Goal: Task Accomplishment & Management: Manage account settings

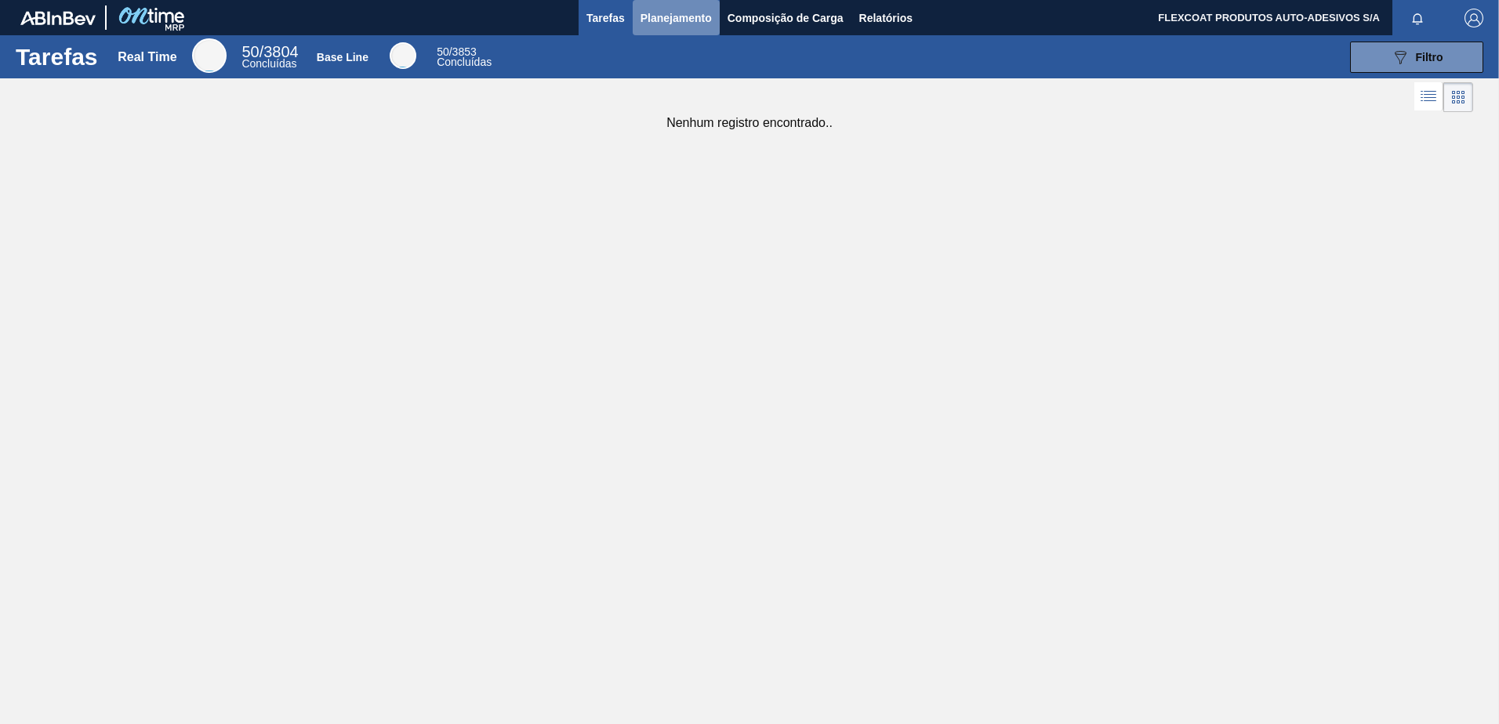
click at [656, 20] on span "Planejamento" at bounding box center [675, 18] width 71 height 19
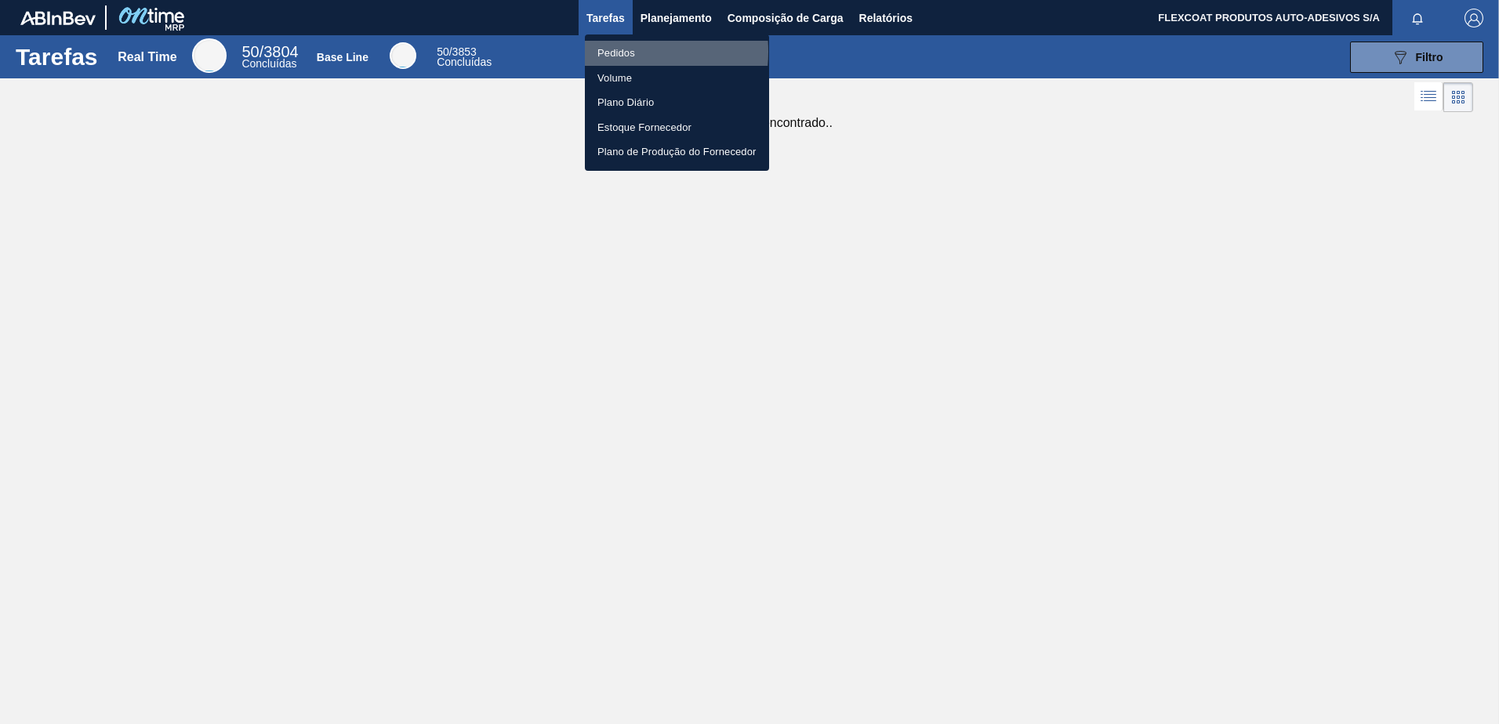
click at [616, 51] on li "Pedidos" at bounding box center [677, 53] width 184 height 25
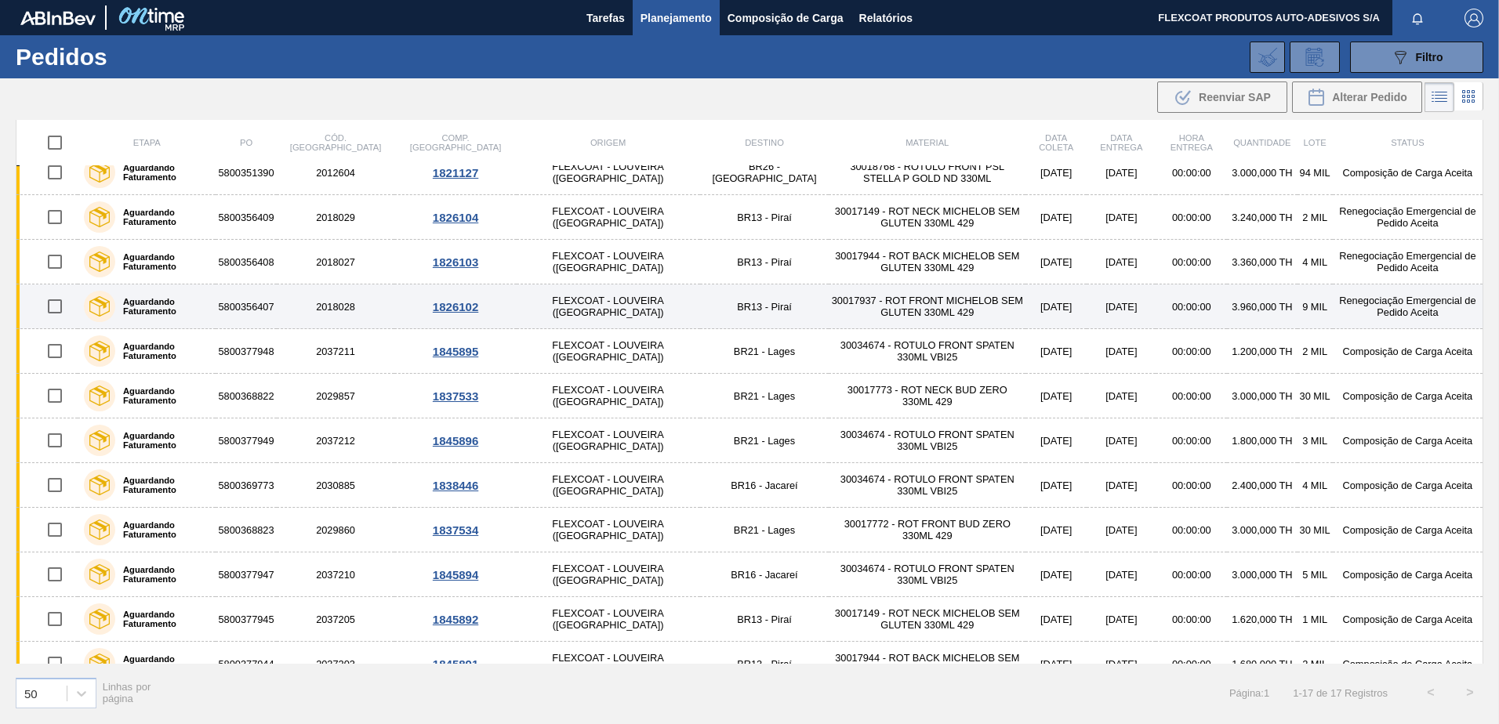
scroll to position [263, 0]
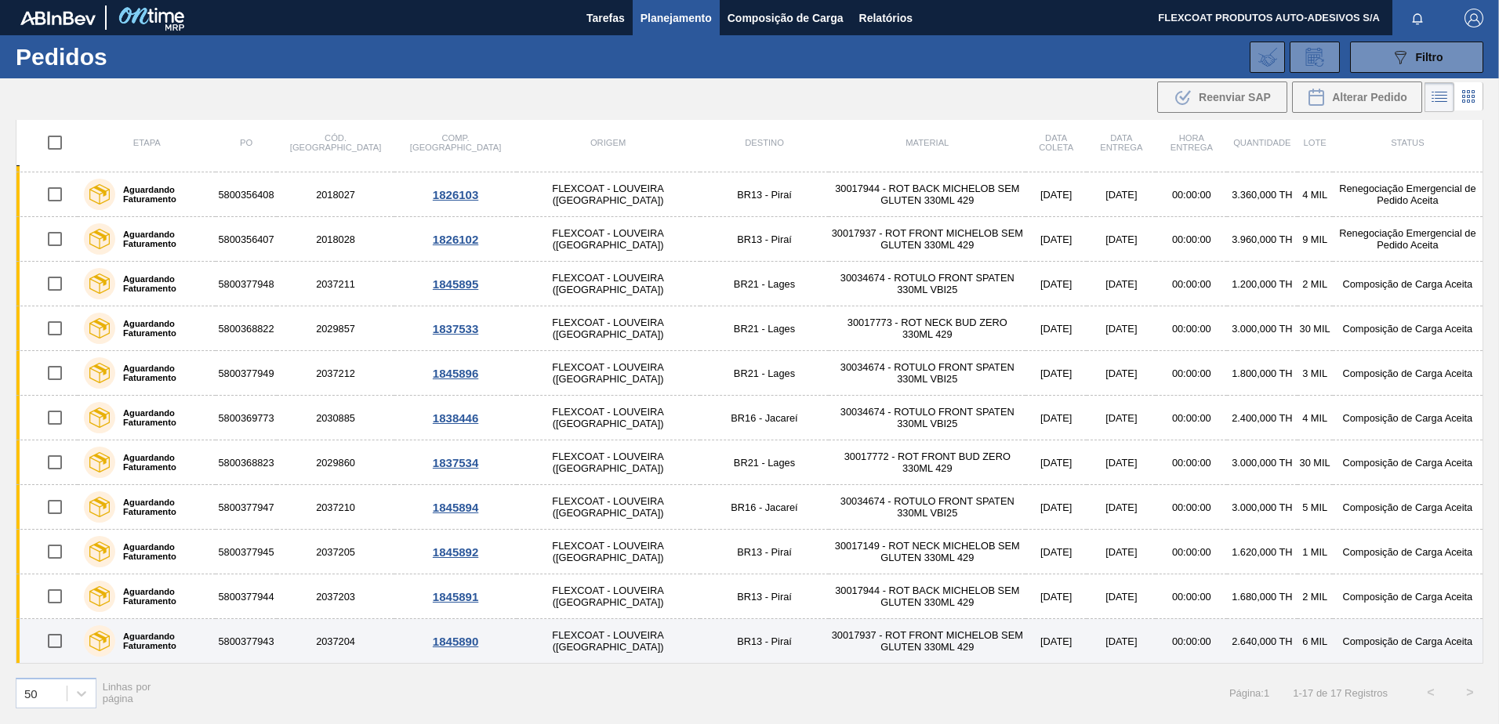
click at [258, 636] on td "5800377943" at bounding box center [246, 641] width 60 height 45
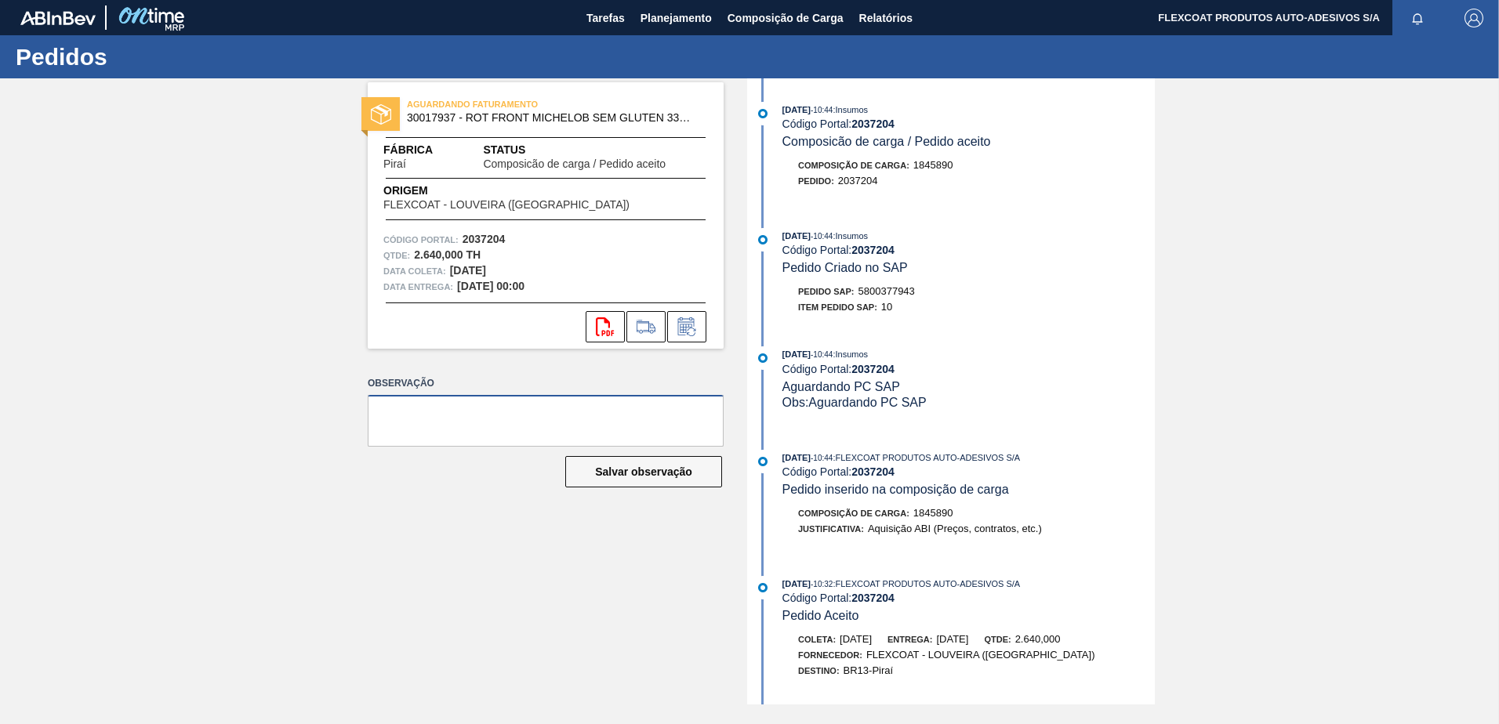
drag, startPoint x: 536, startPoint y: 405, endPoint x: 522, endPoint y: 444, distance: 41.7
click at [536, 406] on textarea at bounding box center [546, 421] width 356 height 52
click at [640, 318] on icon at bounding box center [645, 326] width 25 height 19
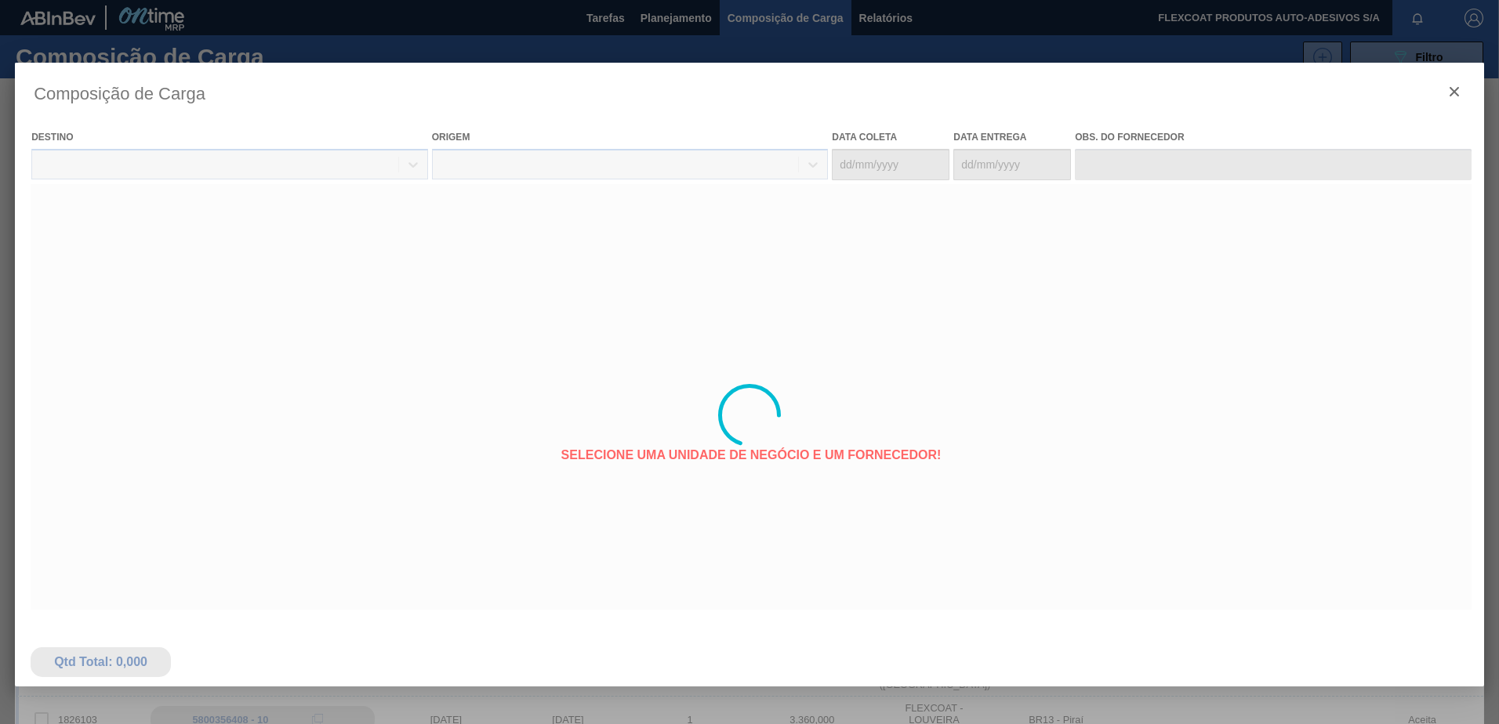
type coleta "[DATE]"
type entrega "[DATE]"
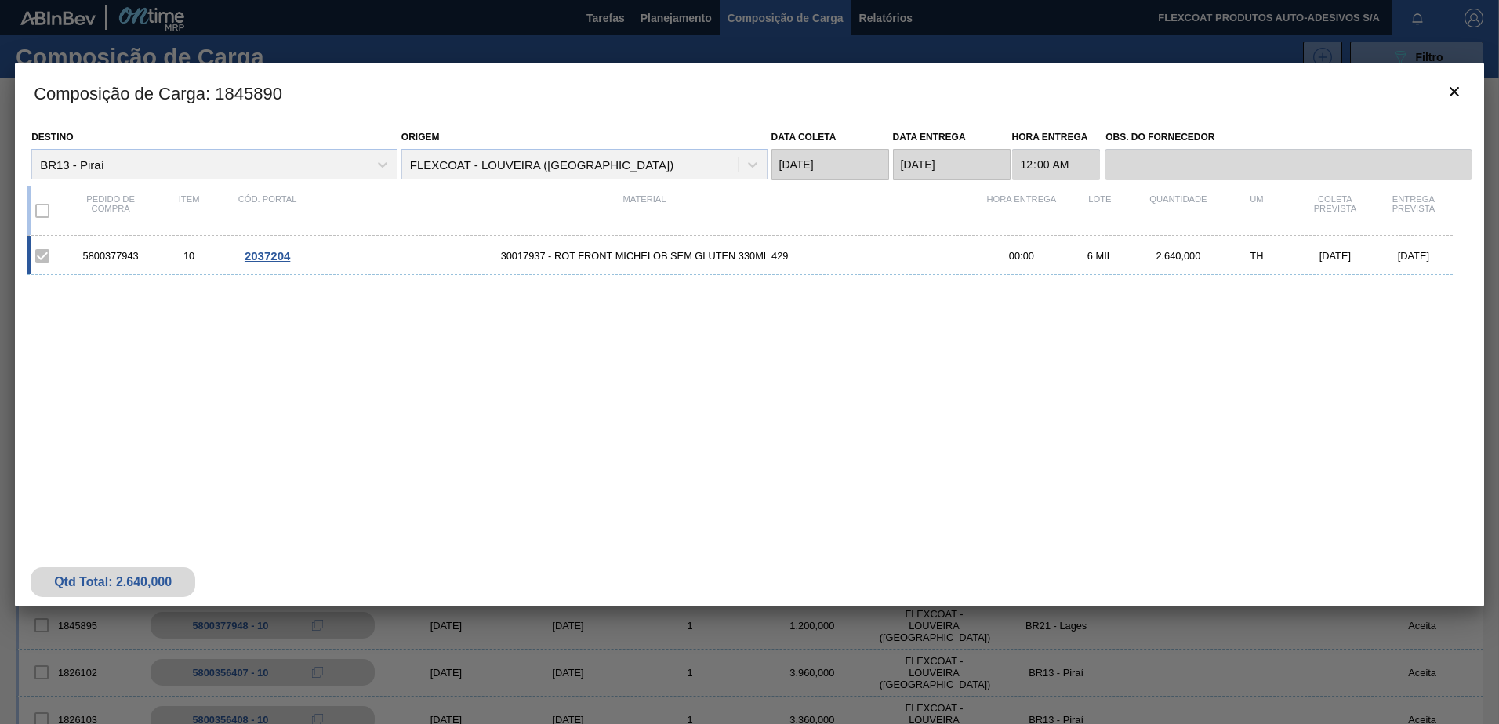
click at [263, 247] on div "5800377943 10 2037204 30017937 - ROT FRONT MICHELOB SEM GLUTEN 330ML 429 00:00 …" at bounding box center [739, 255] width 1425 height 39
click at [266, 252] on span "2037204" at bounding box center [267, 255] width 45 height 13
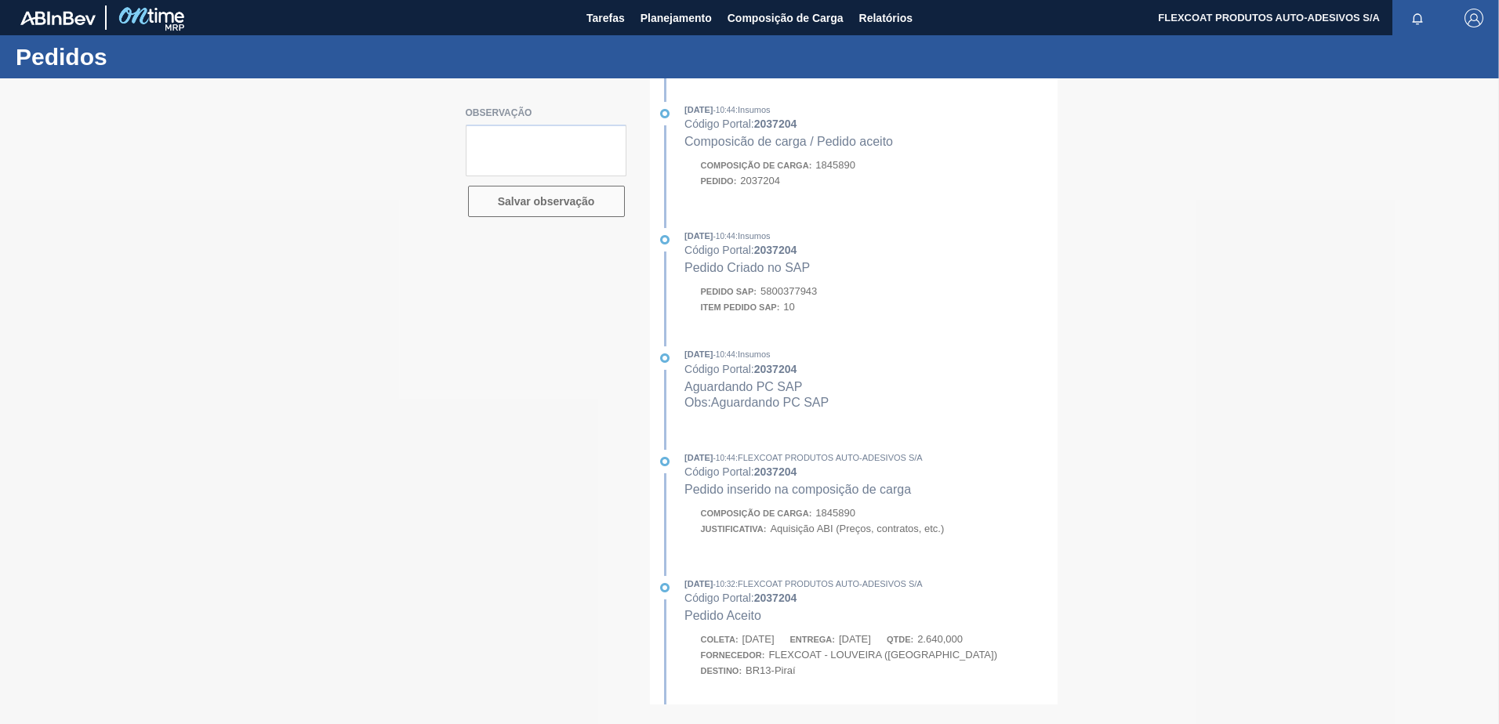
click at [556, 150] on div at bounding box center [749, 401] width 1499 height 646
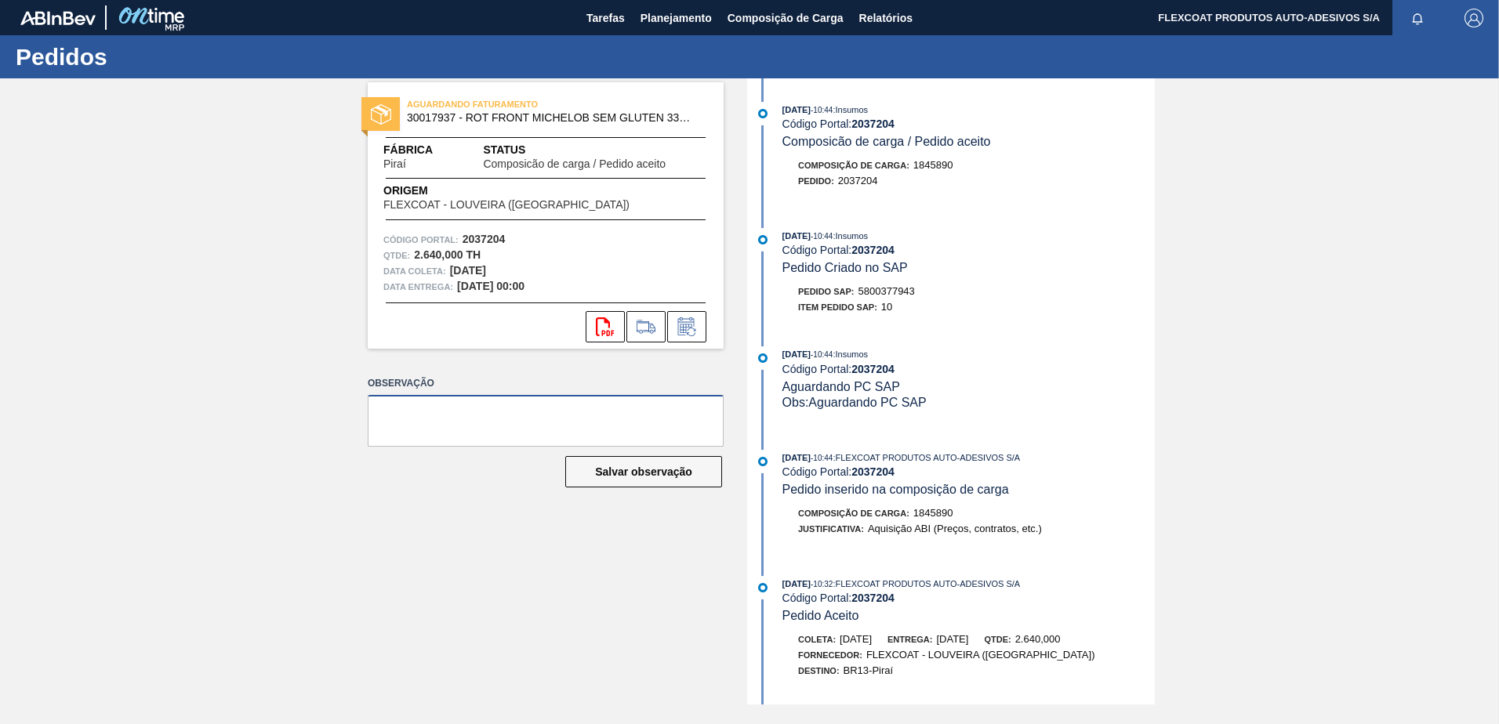
click at [516, 407] on textarea at bounding box center [546, 421] width 356 height 52
type textarea "A quantidade esta abaixo do MOQ -"
drag, startPoint x: 690, startPoint y: 418, endPoint x: 339, endPoint y: 437, distance: 350.8
click at [339, 436] on div "AGUARDANDO FATURAMENTO 30017937 - ROT FRONT MICHELOB SEM GLUTEN 330ML 429 Fábri…" at bounding box center [749, 391] width 1499 height 626
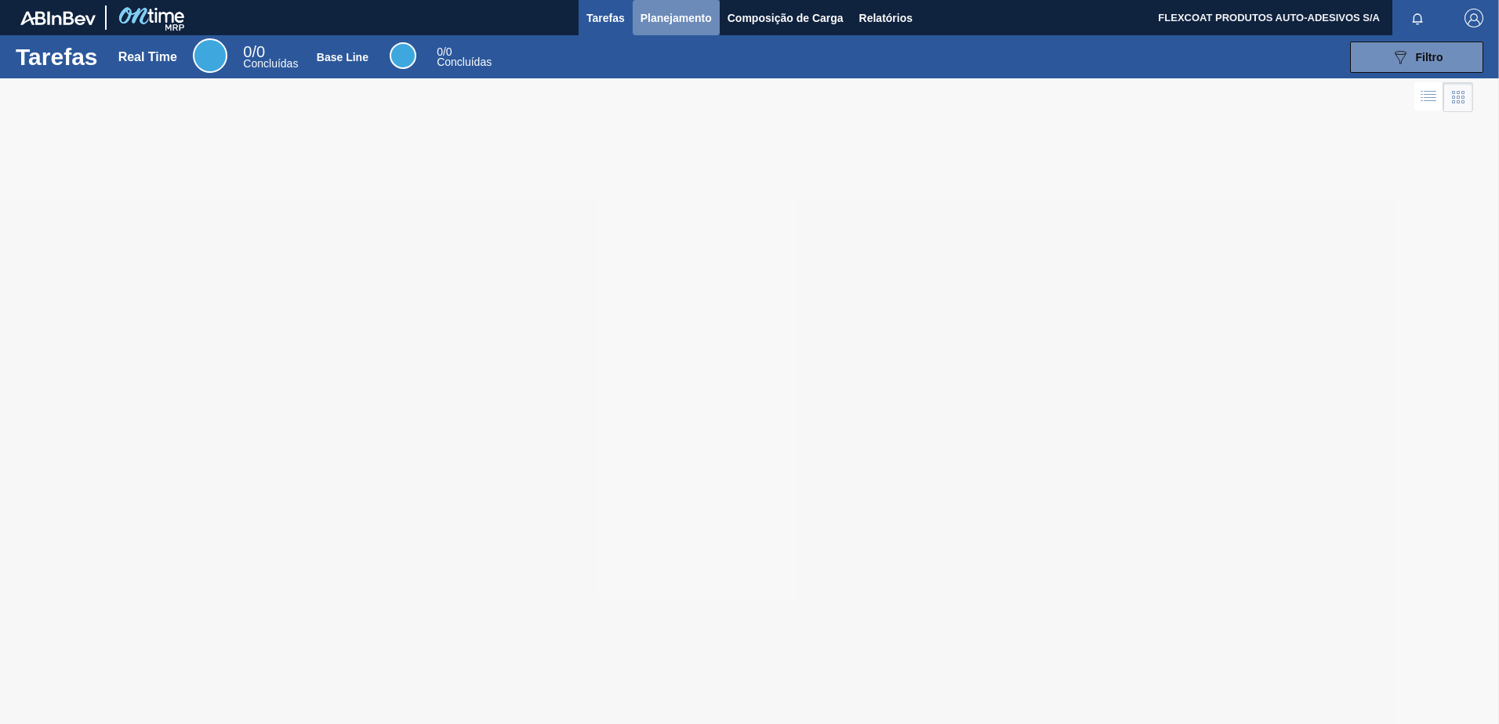
click at [674, 16] on span "Planejamento" at bounding box center [675, 18] width 71 height 19
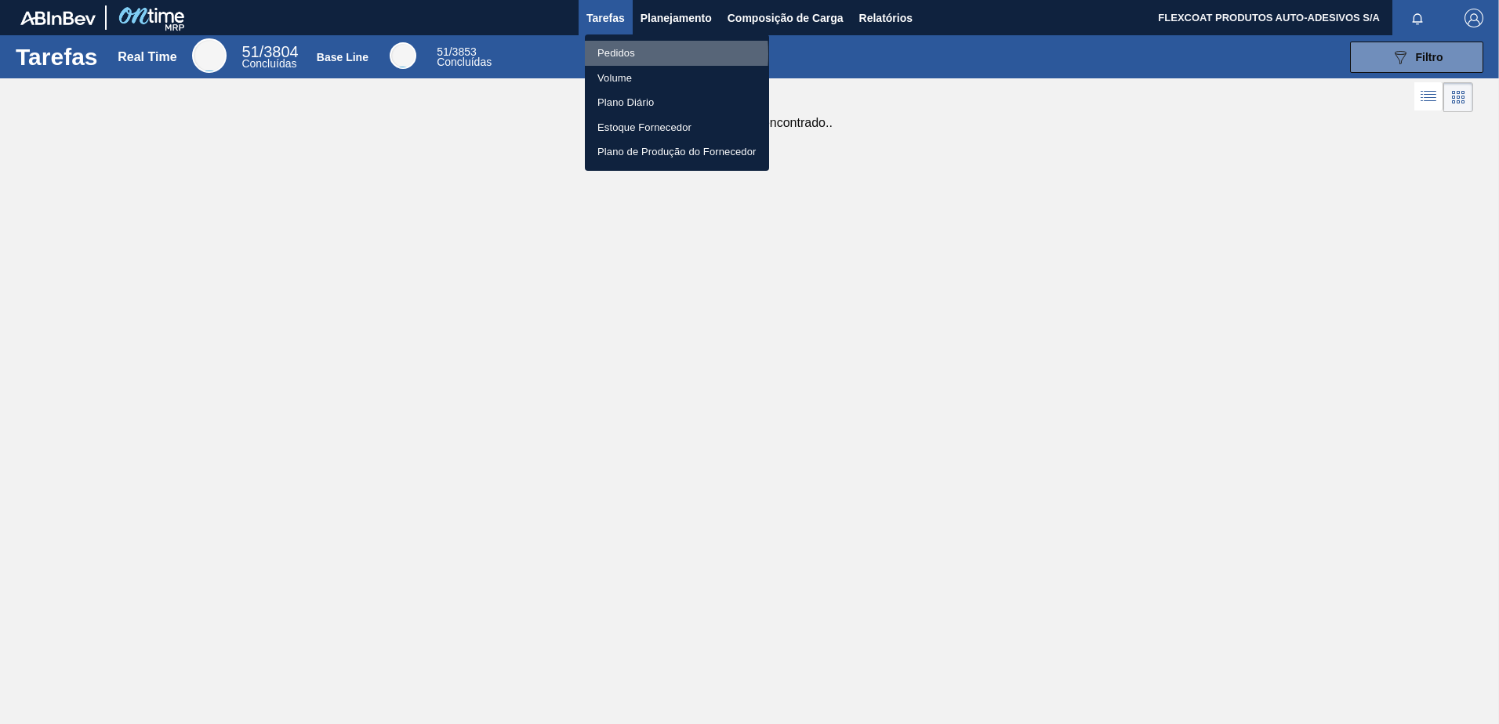
click at [614, 53] on li "Pedidos" at bounding box center [677, 53] width 184 height 25
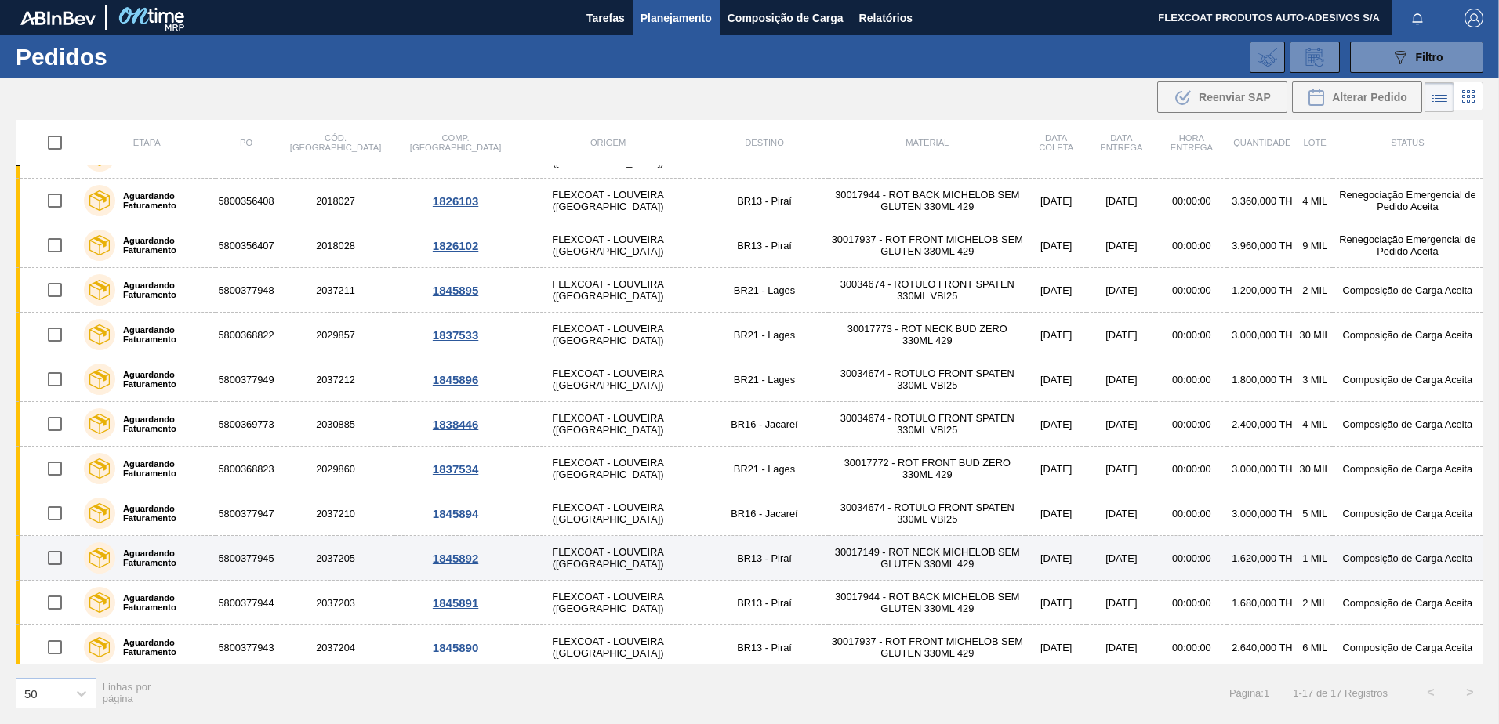
scroll to position [263, 0]
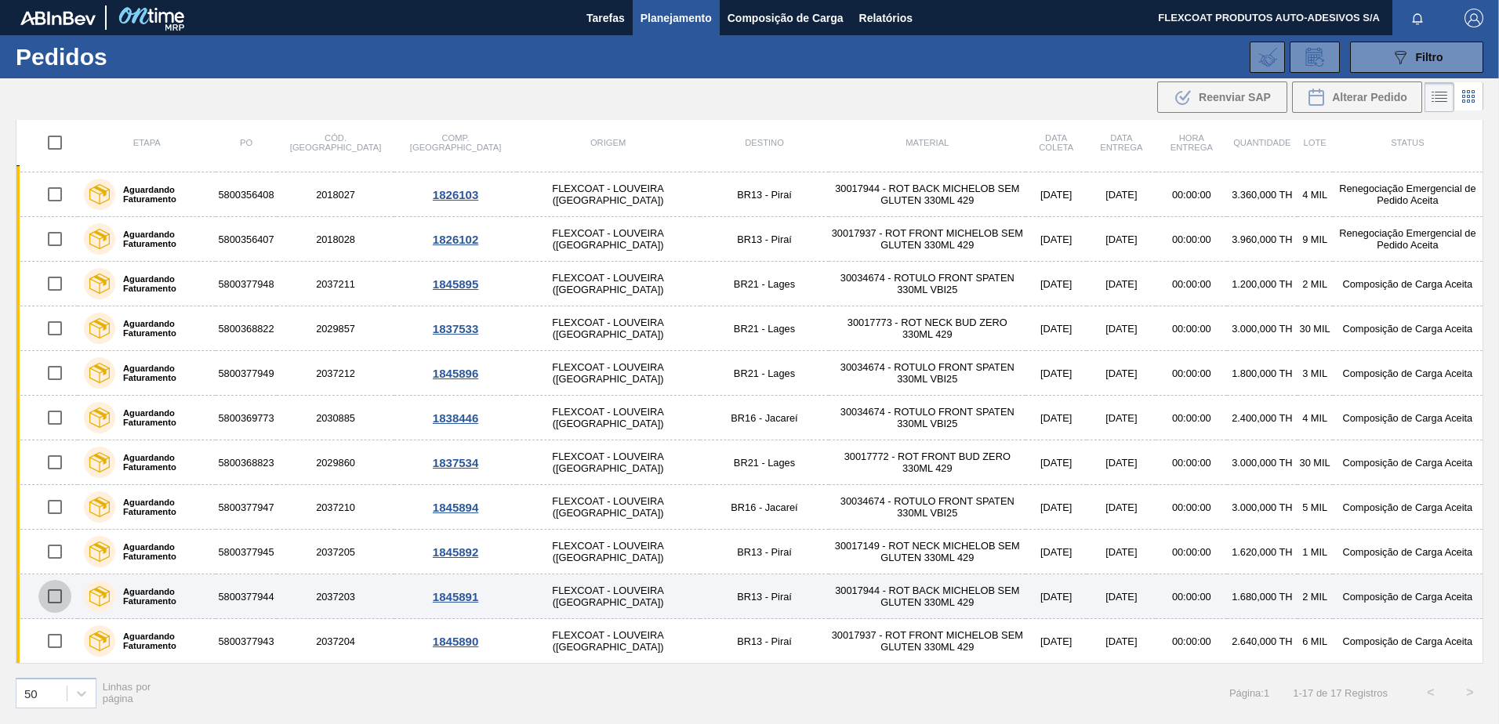
drag, startPoint x: 56, startPoint y: 599, endPoint x: 97, endPoint y: 603, distance: 41.7
click at [56, 600] on input "checkbox" at bounding box center [54, 596] width 33 height 33
checkbox input "true"
click at [404, 595] on div "1845891" at bounding box center [455, 596] width 117 height 13
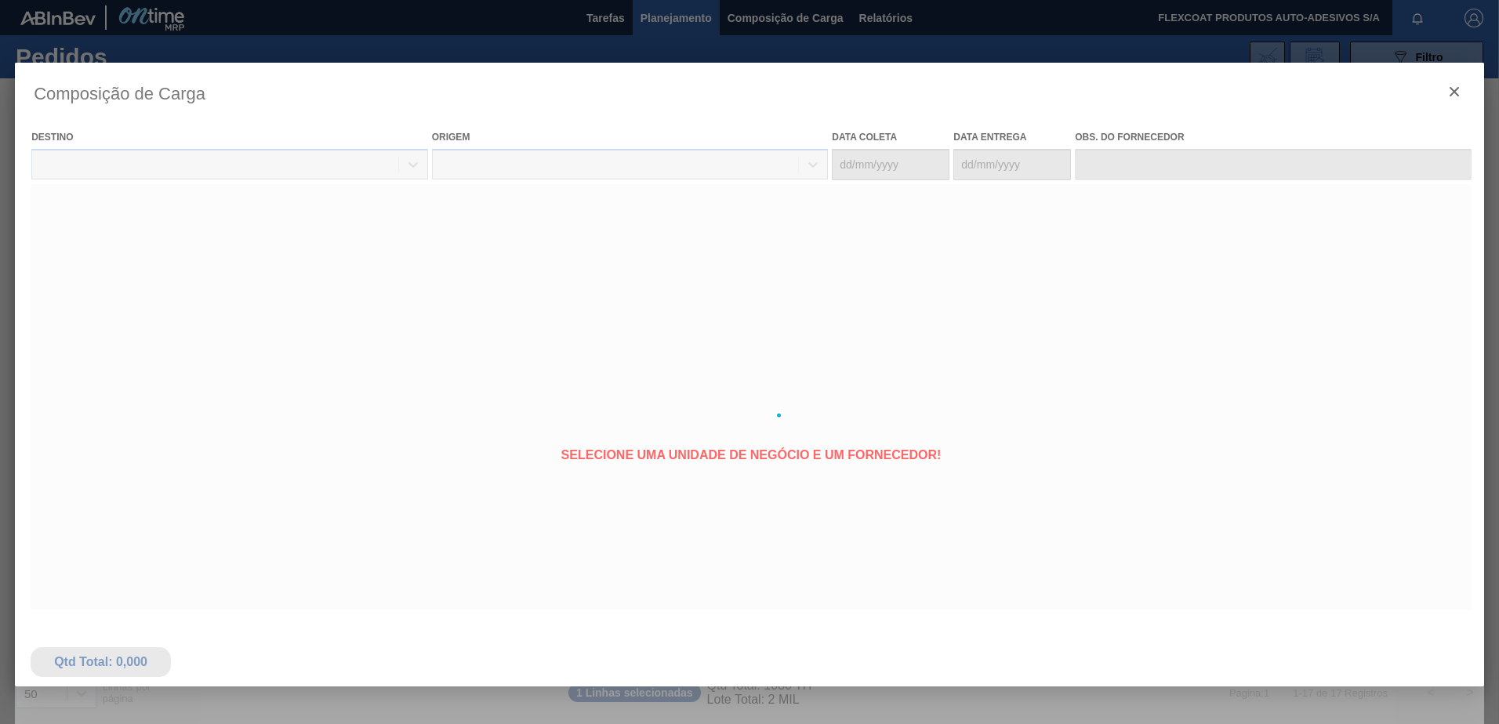
drag, startPoint x: 286, startPoint y: 596, endPoint x: 276, endPoint y: 596, distance: 10.2
click at [276, 595] on div at bounding box center [749, 415] width 1469 height 705
type coleta "[DATE]"
type entrega "[DATE]"
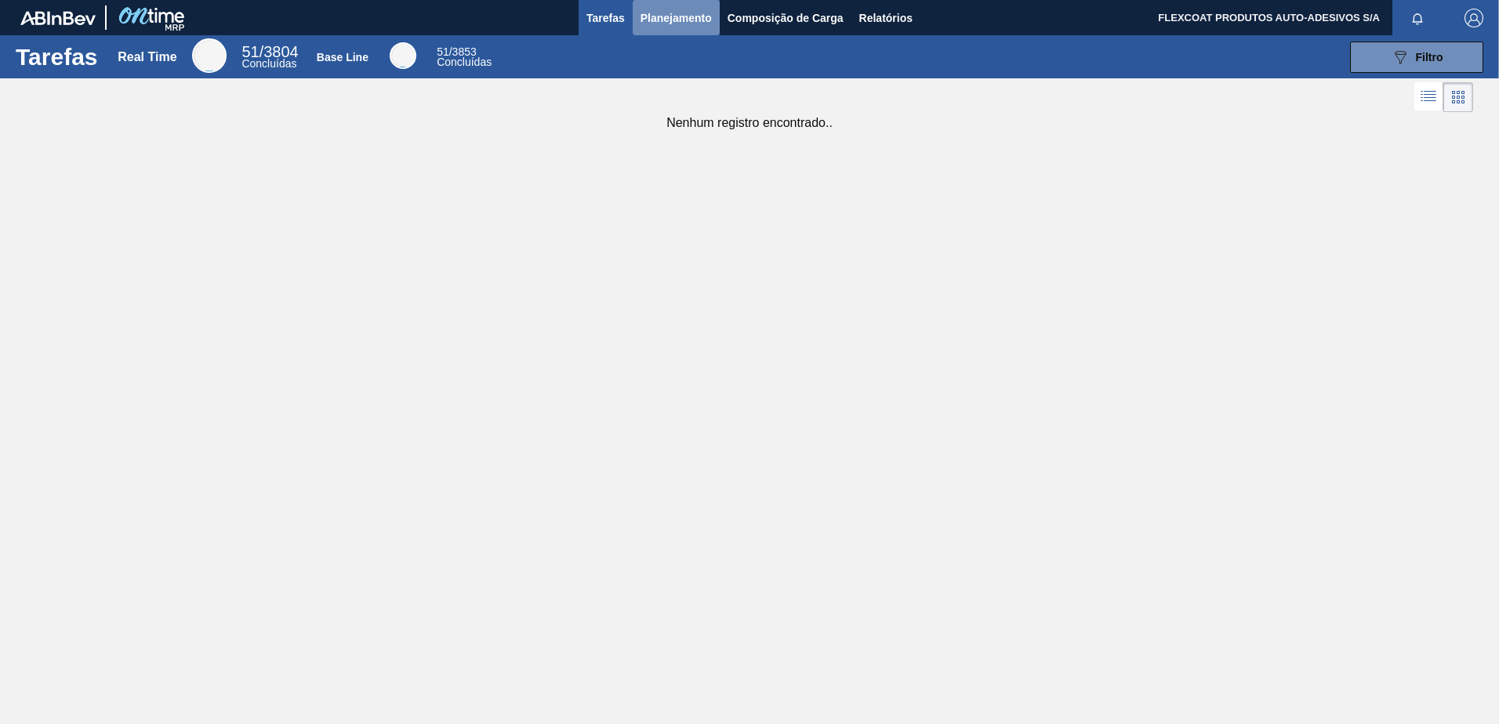
click at [665, 15] on span "Planejamento" at bounding box center [675, 18] width 71 height 19
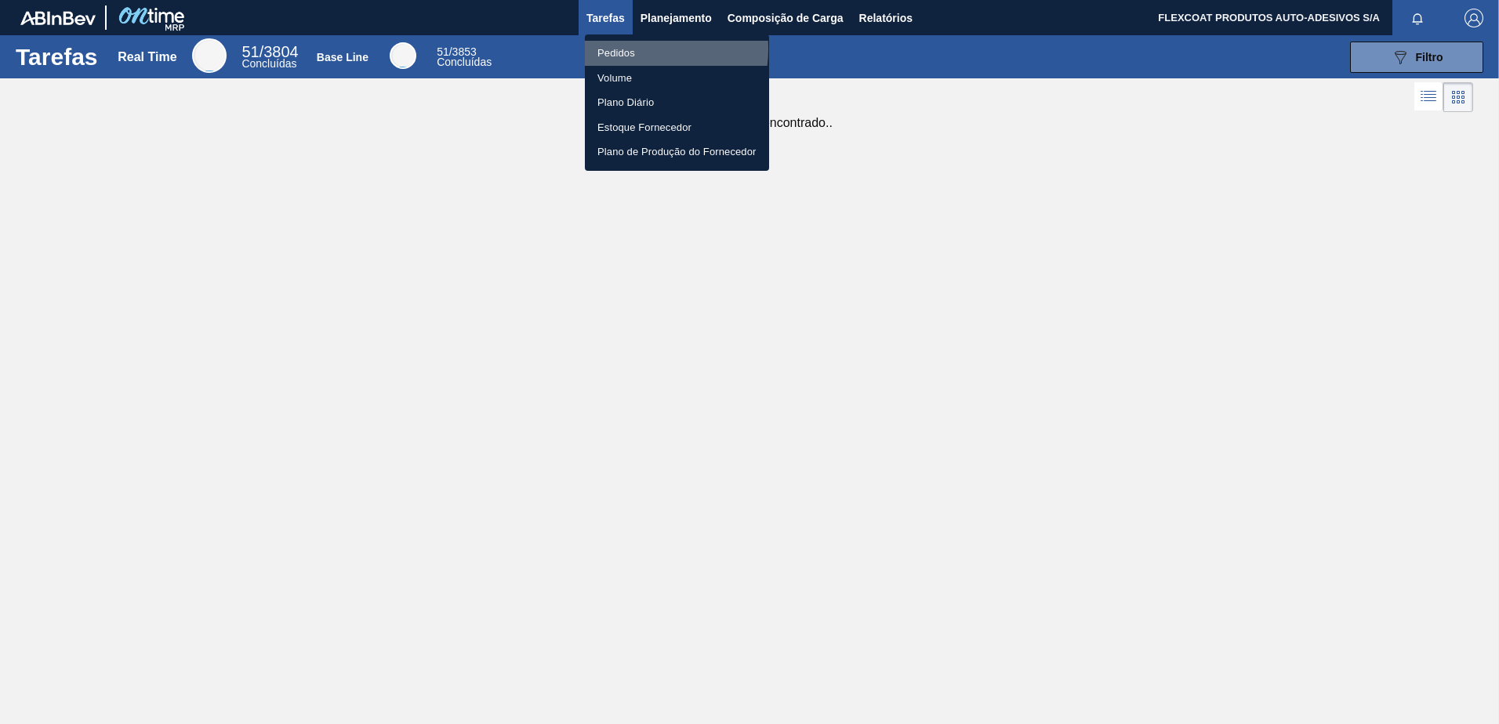
click at [622, 48] on li "Pedidos" at bounding box center [677, 53] width 184 height 25
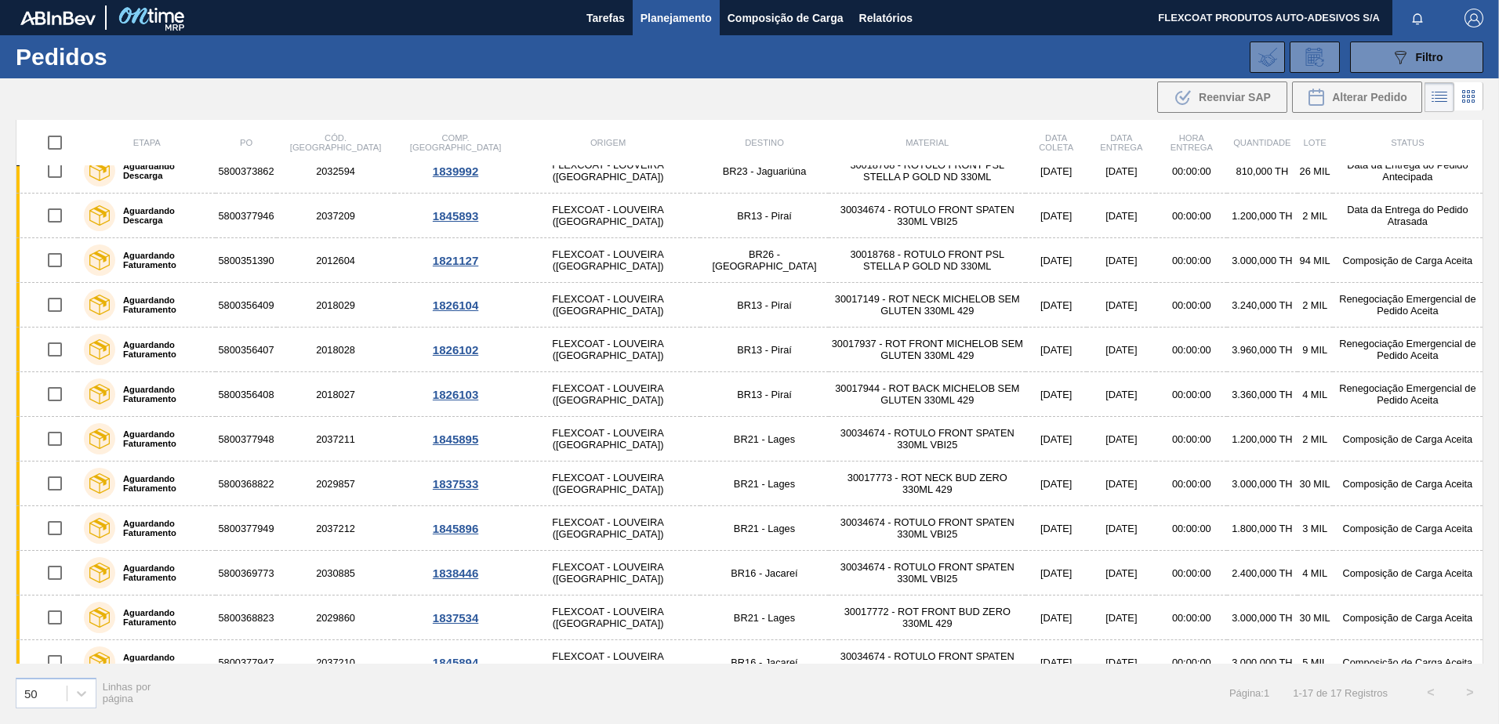
scroll to position [263, 0]
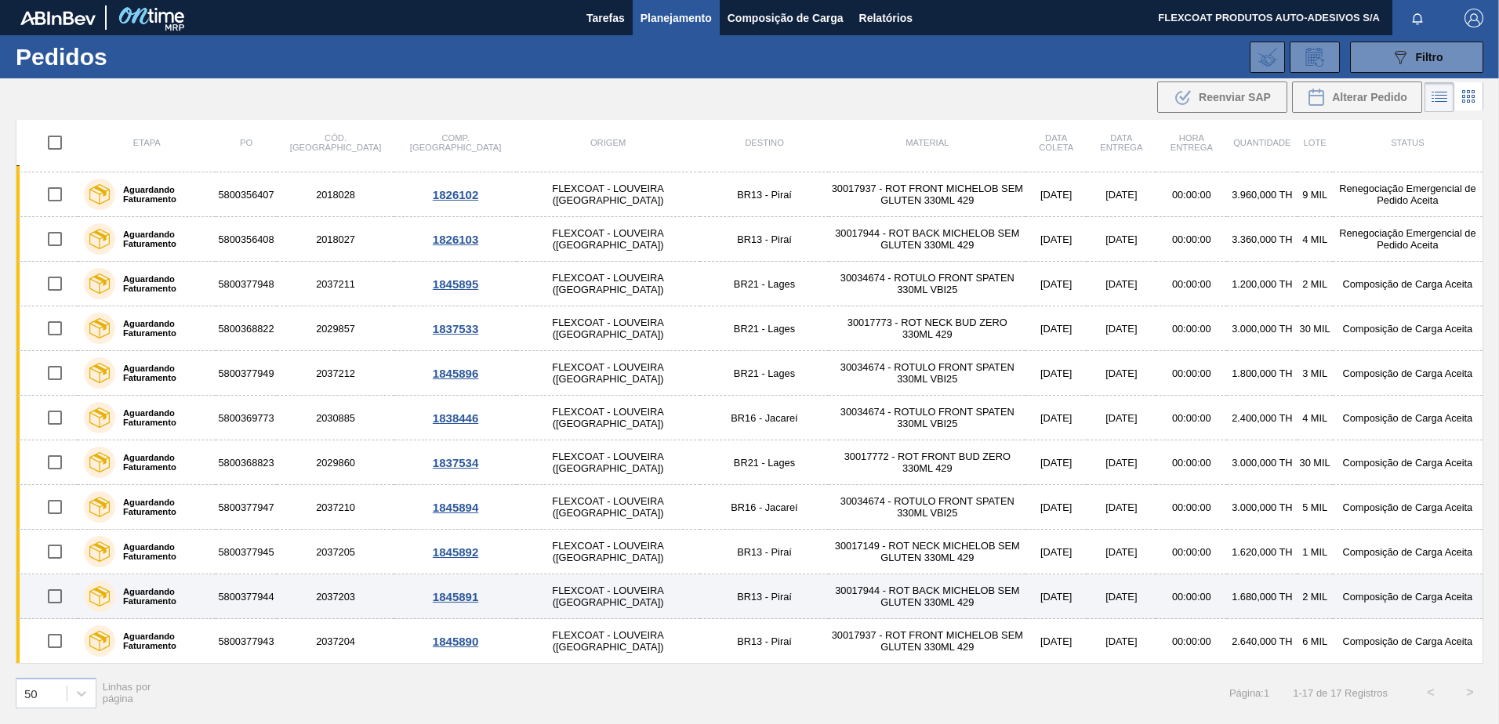
drag, startPoint x: 381, startPoint y: 597, endPoint x: 403, endPoint y: 596, distance: 22.0
click at [397, 597] on div "1845891" at bounding box center [455, 596] width 117 height 13
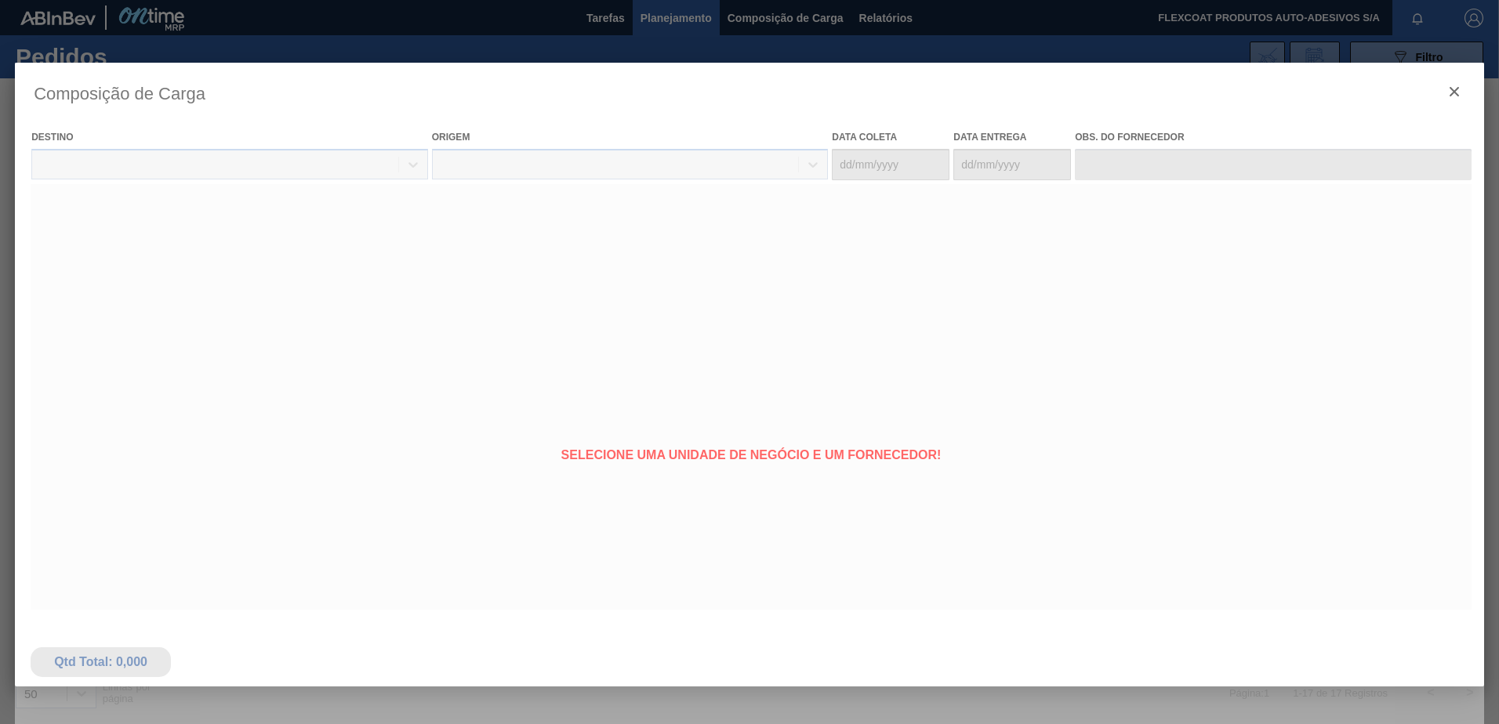
type coleta "[DATE]"
type entrega "[DATE]"
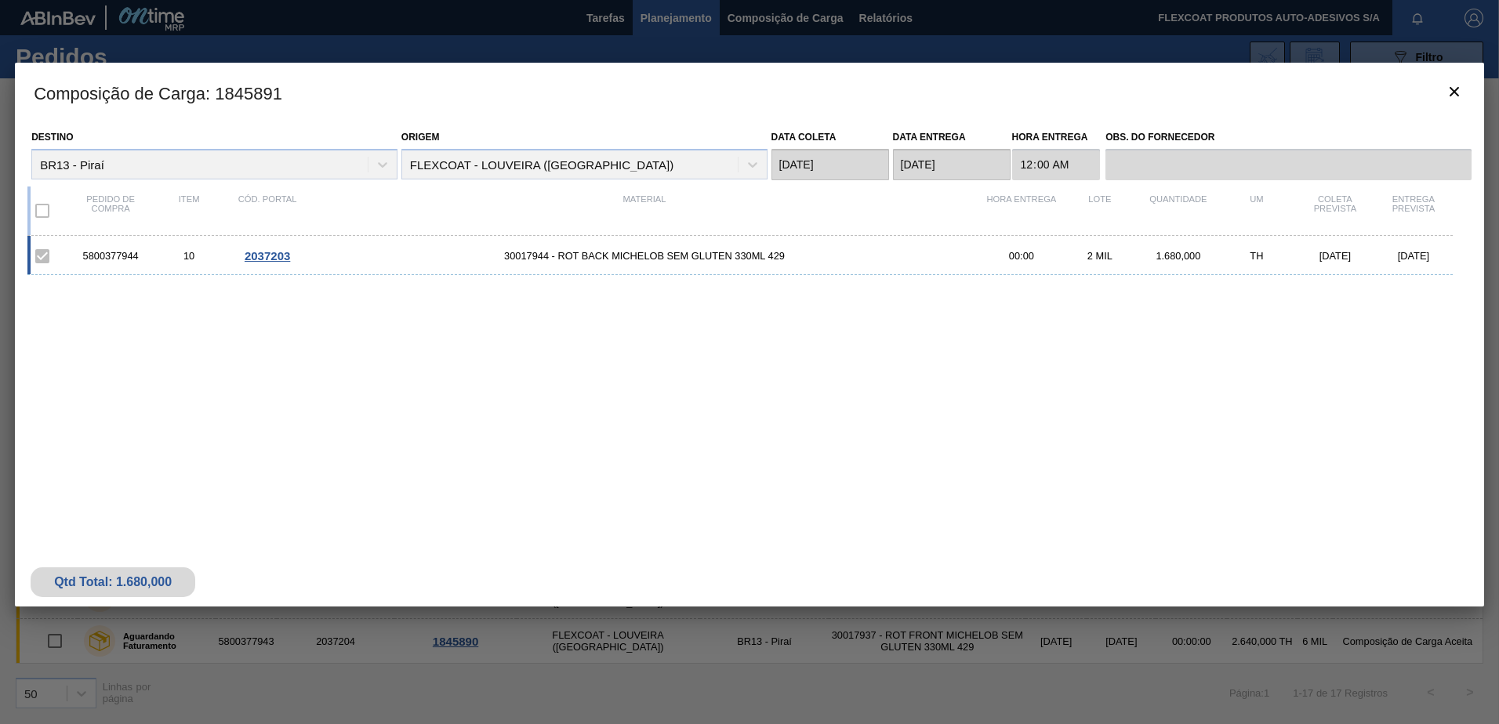
click at [369, 393] on div "5800377944 10 2037203 30017944 - ROT BACK MICHELOB SEM GLUTEN 330ML 429 00:00 2…" at bounding box center [745, 373] width 1437 height 275
click at [272, 249] on span "2037203" at bounding box center [267, 255] width 45 height 13
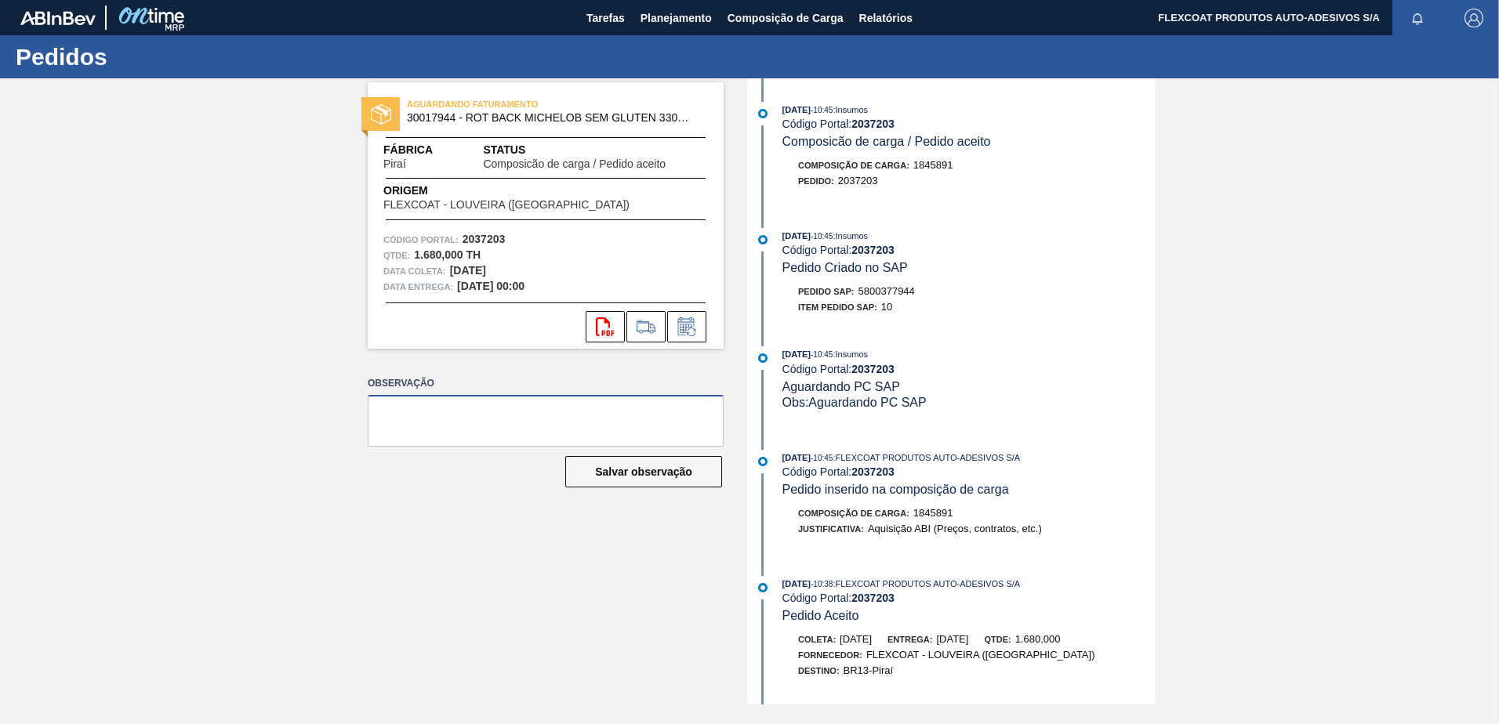
click at [495, 416] on textarea at bounding box center [546, 421] width 356 height 52
click at [669, 411] on textarea "Quantidade abaixo do MOQ - por favor ajustar para 2.900" at bounding box center [546, 421] width 356 height 52
type textarea "Quantidade abaixo do MOQ - por favor ajustar para 2.900."
click at [646, 473] on button "Salvar observação" at bounding box center [643, 471] width 157 height 31
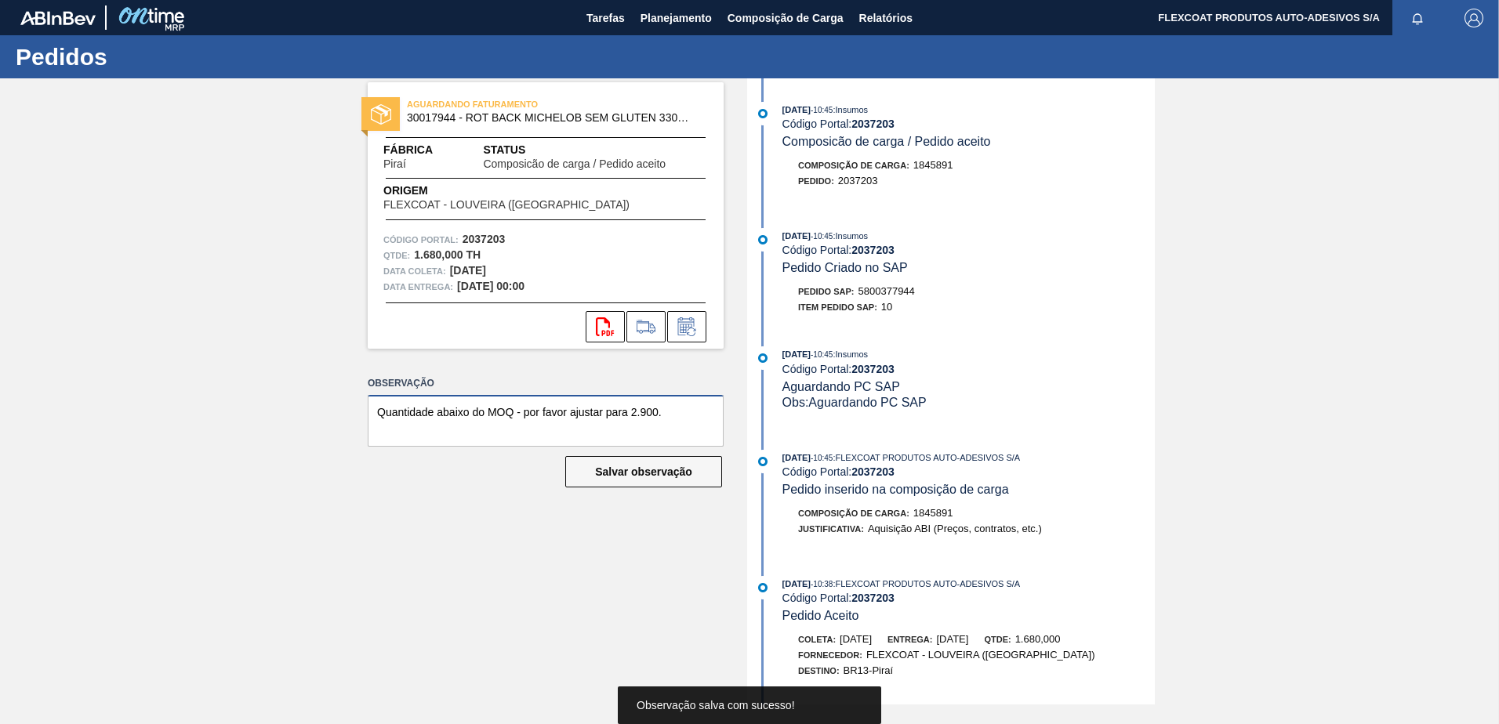
click at [691, 404] on textarea "Quantidade abaixo do MOQ - por favor ajustar para 2.900." at bounding box center [546, 421] width 356 height 52
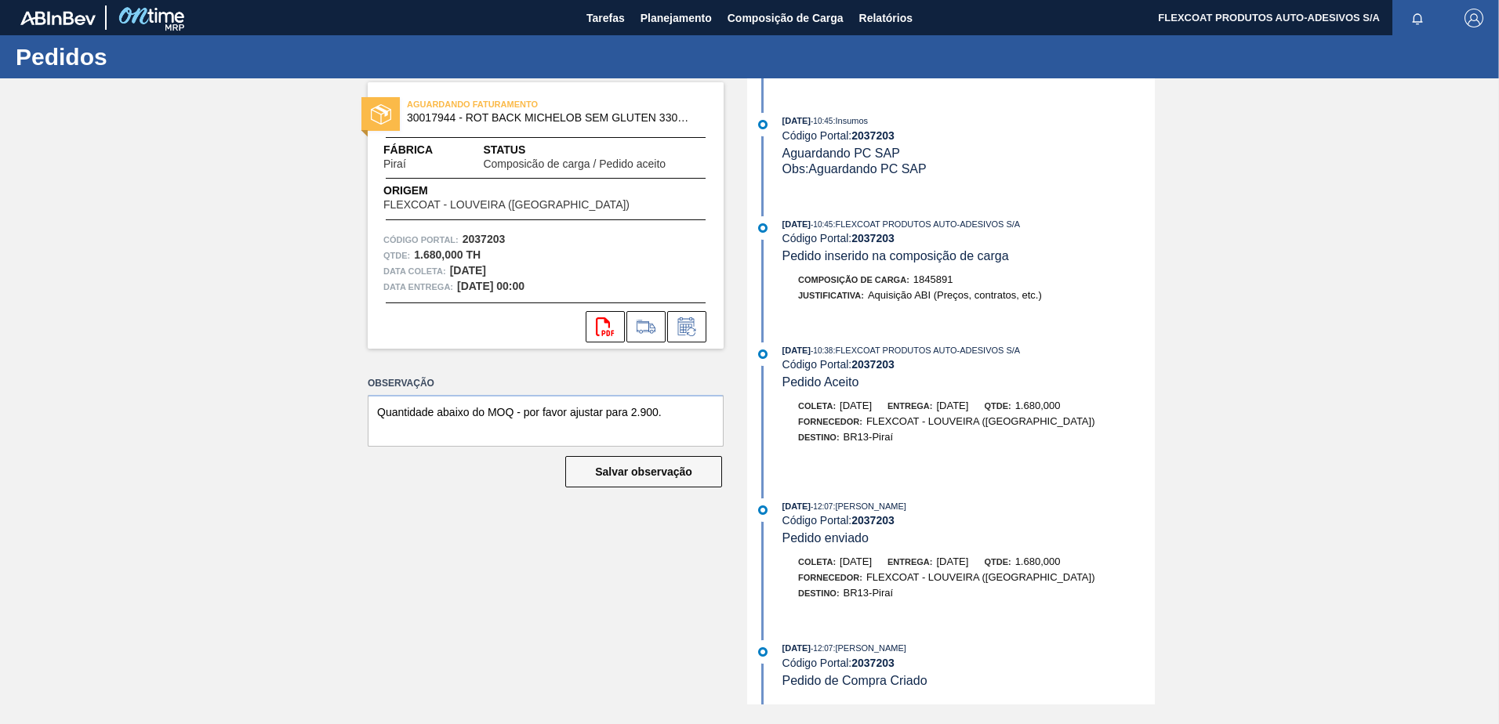
click at [603, 544] on div "AGUARDANDO FATURAMENTO 30017944 - ROT BACK MICHELOB SEM GLUTEN 330ML 429 Fábric…" at bounding box center [533, 391] width 379 height 626
drag, startPoint x: 603, startPoint y: 544, endPoint x: 515, endPoint y: 533, distance: 89.2
click at [515, 533] on div "AGUARDANDO FATURAMENTO 30017944 - ROT BACK MICHELOB SEM GLUTEN 330ML 429 Fábric…" at bounding box center [533, 391] width 379 height 626
click at [659, 470] on button "Salvar observação" at bounding box center [643, 471] width 157 height 31
click at [498, 567] on div "AGUARDANDO FATURAMENTO 30017944 - ROT BACK MICHELOB SEM GLUTEN 330ML 429 Fábric…" at bounding box center [533, 391] width 379 height 626
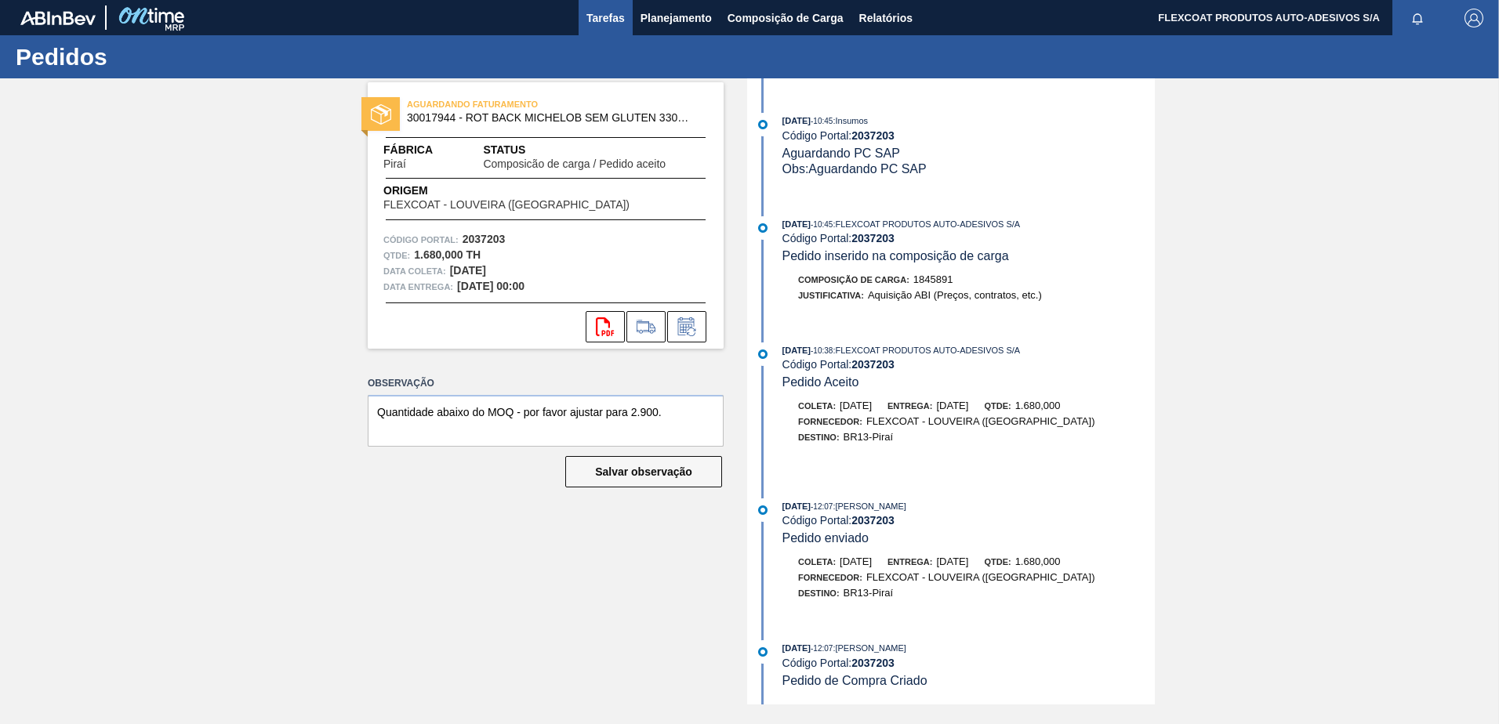
click at [606, 18] on span "Tarefas" at bounding box center [605, 18] width 38 height 19
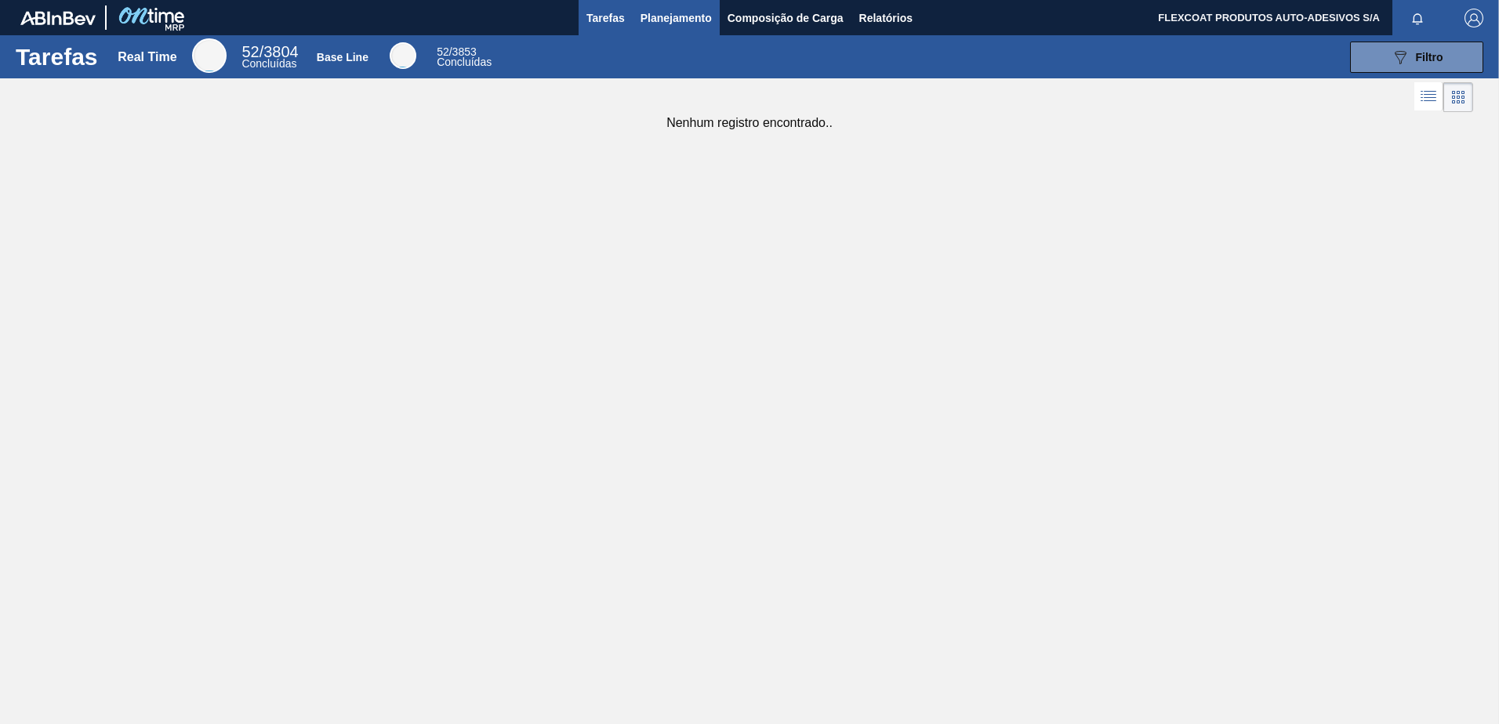
click at [672, 17] on span "Planejamento" at bounding box center [675, 18] width 71 height 19
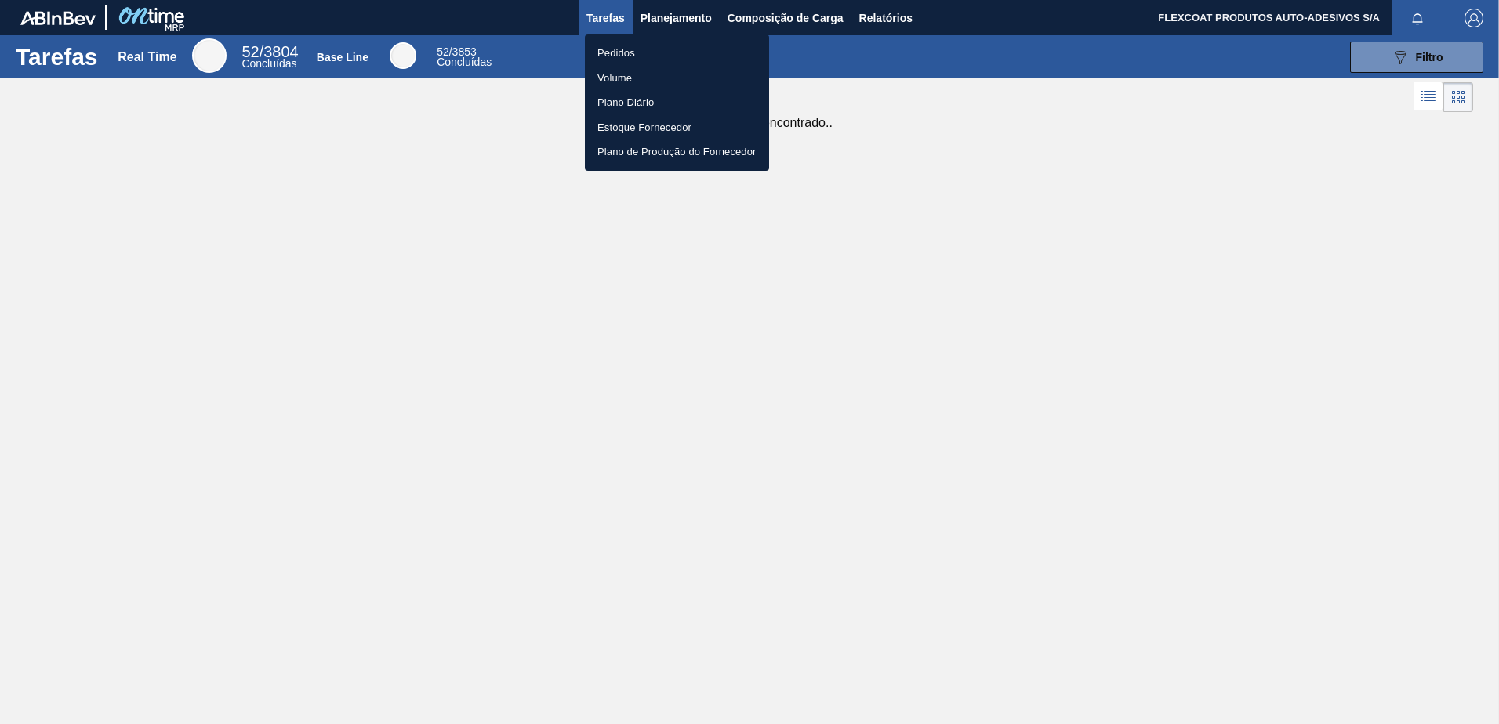
click at [665, 151] on li "Plano de Produção do Fornecedor" at bounding box center [677, 152] width 184 height 25
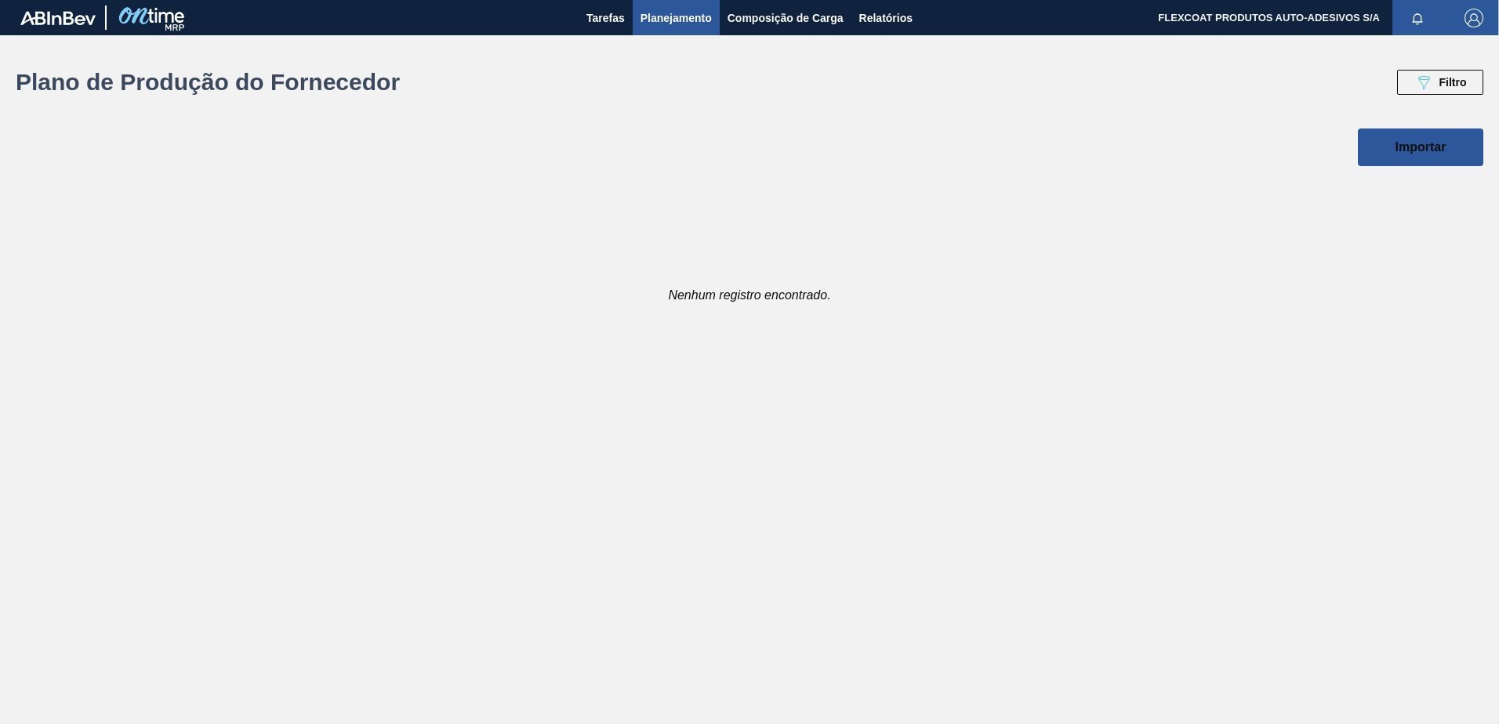
click at [661, 15] on span "Planejamento" at bounding box center [675, 18] width 71 height 19
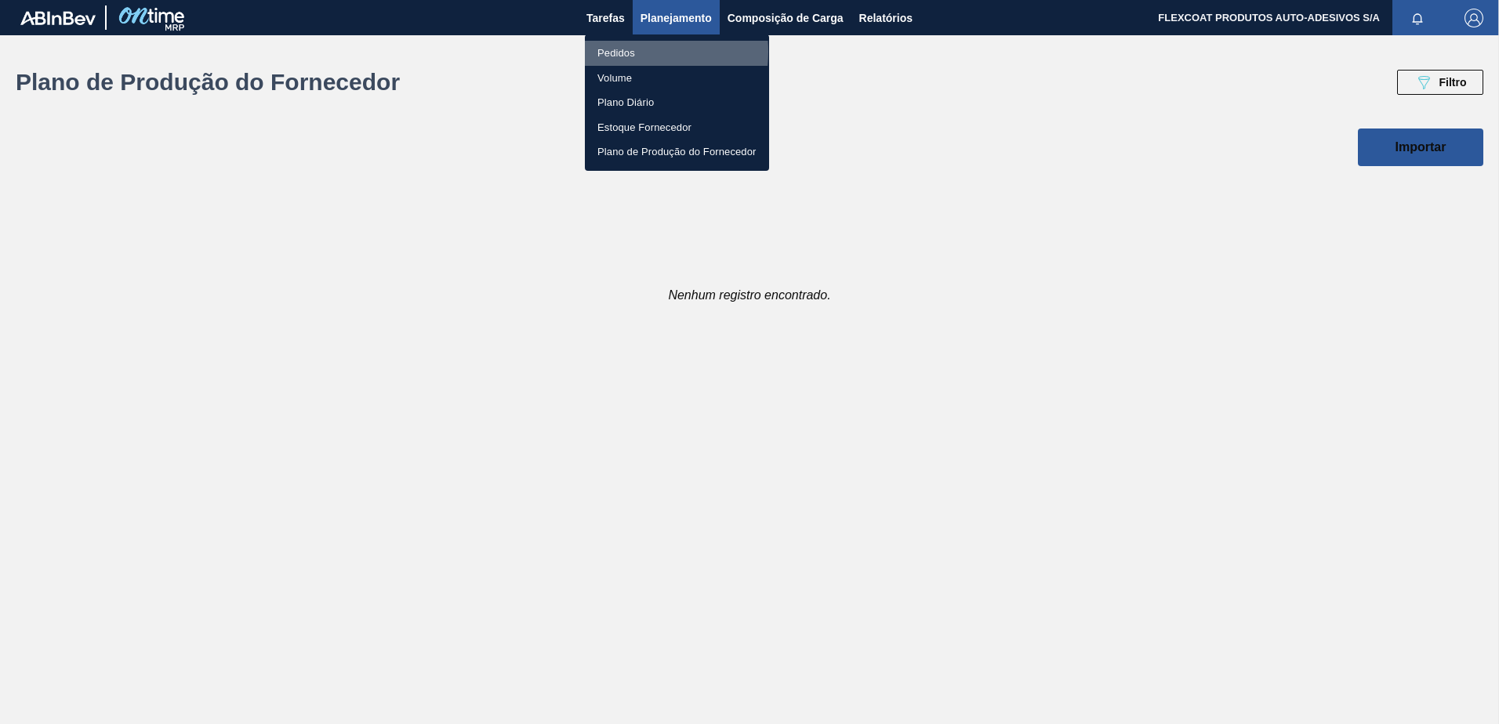
click at [620, 53] on li "Pedidos" at bounding box center [677, 53] width 184 height 25
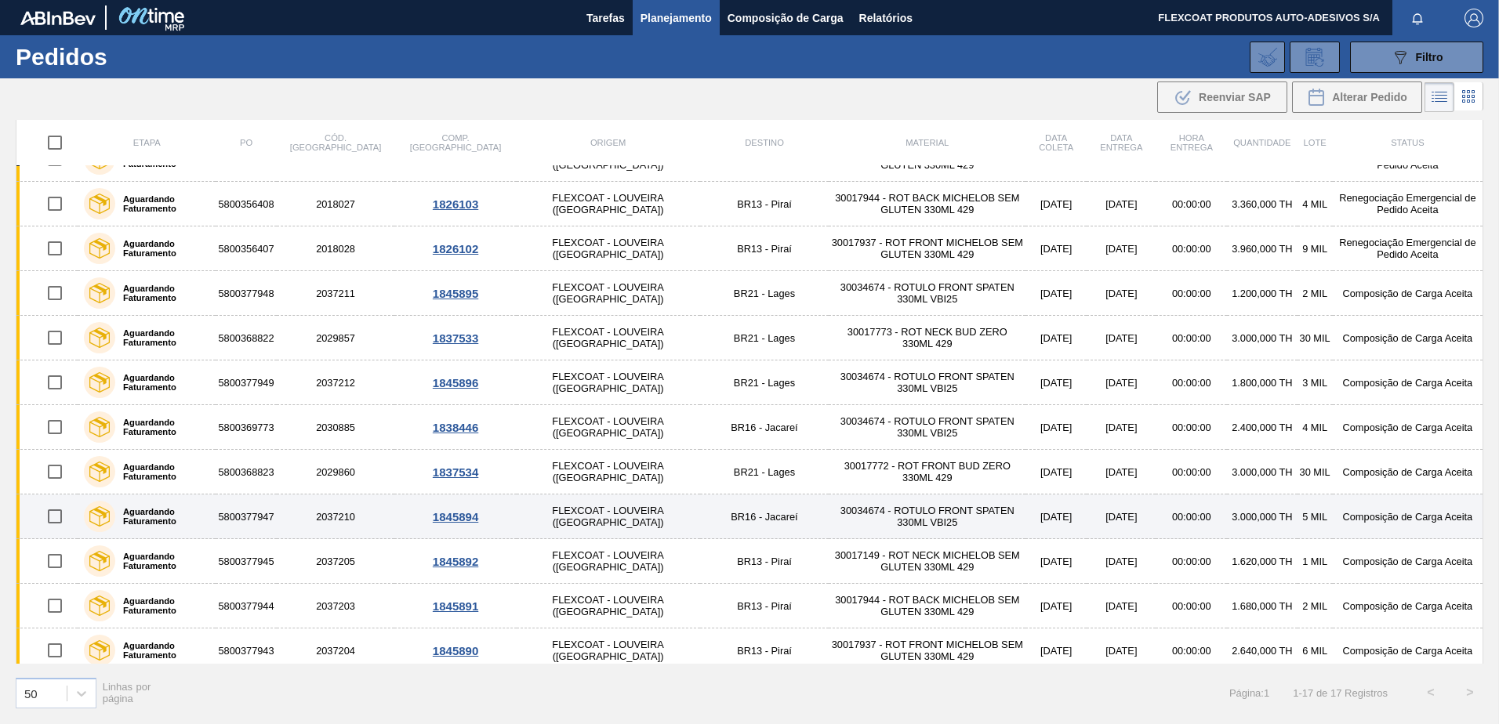
scroll to position [263, 0]
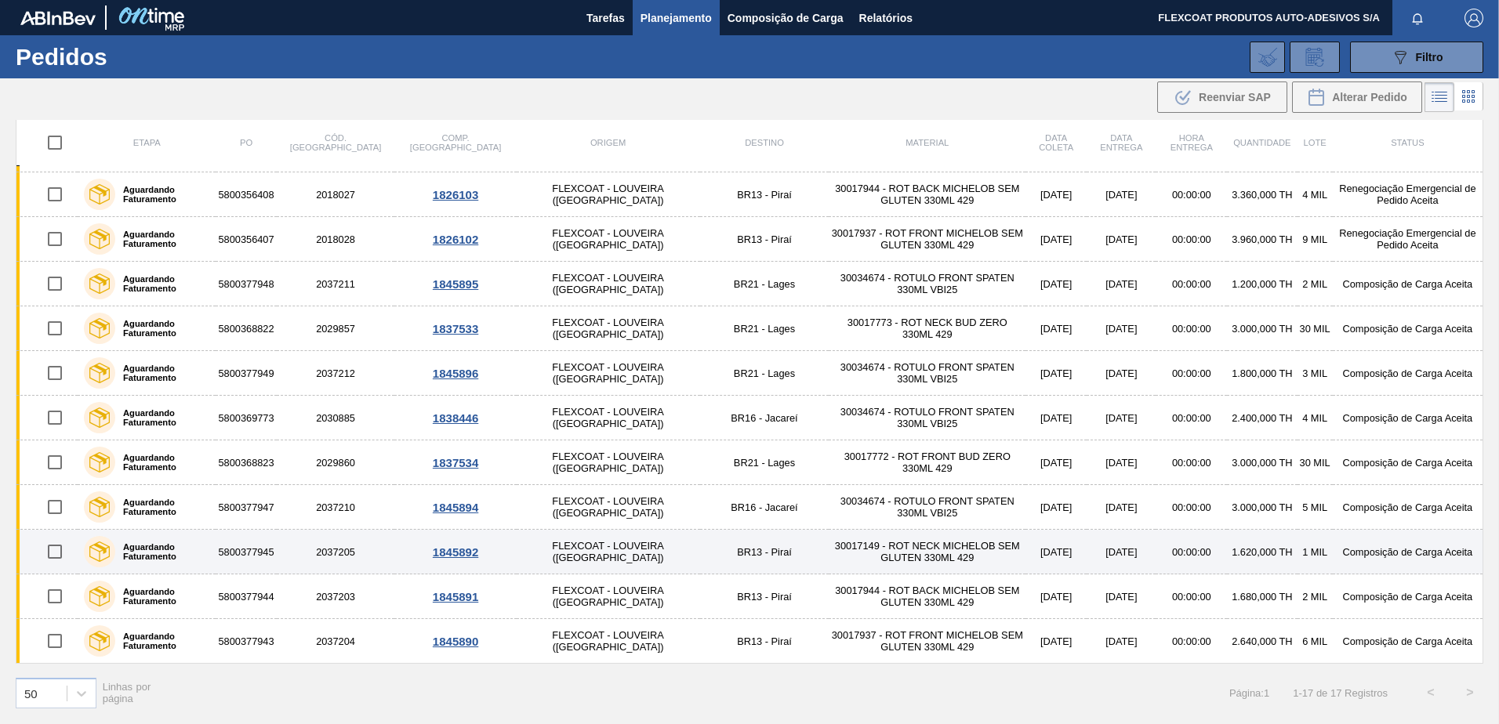
click at [56, 553] on input "checkbox" at bounding box center [54, 551] width 33 height 33
checkbox input "true"
click at [137, 546] on label "Aguardando Faturamento" at bounding box center [162, 551] width 94 height 19
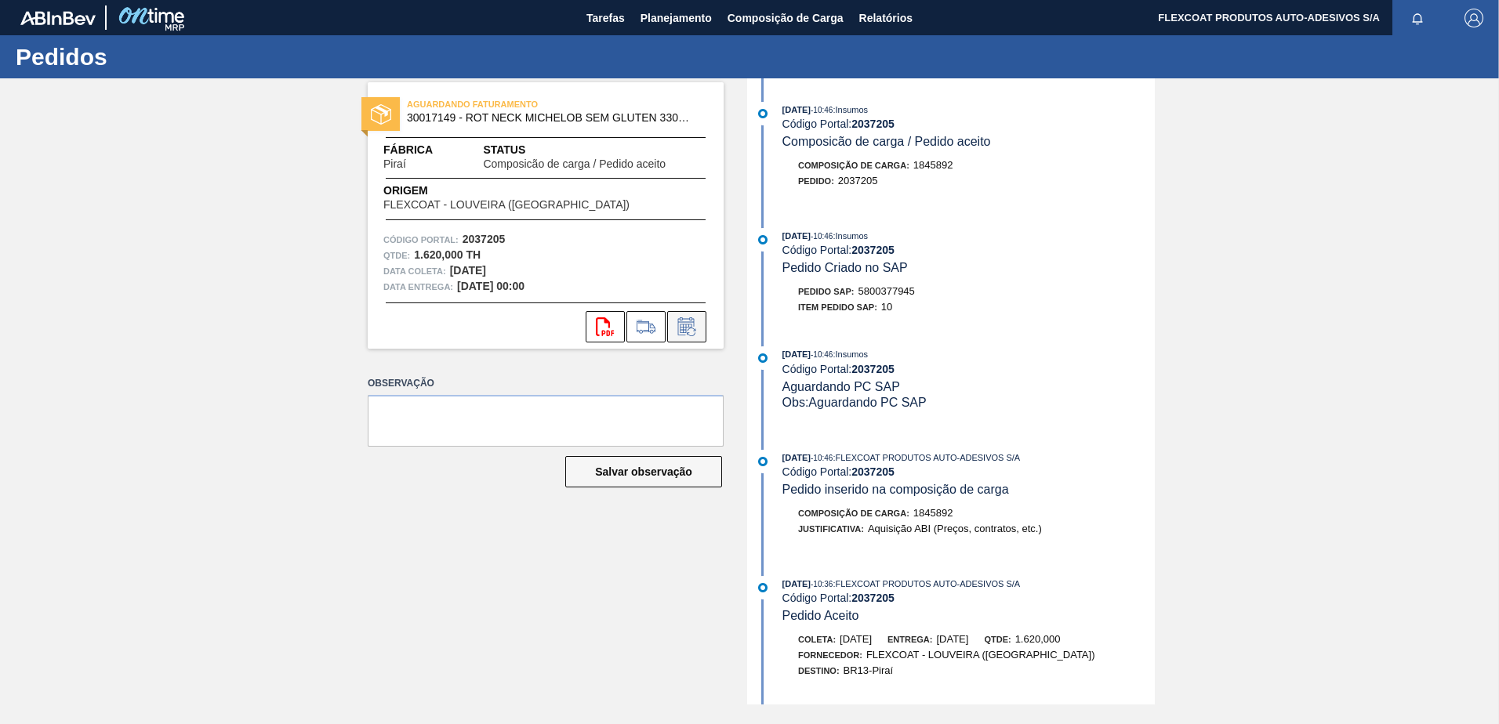
click at [685, 327] on icon at bounding box center [686, 326] width 25 height 19
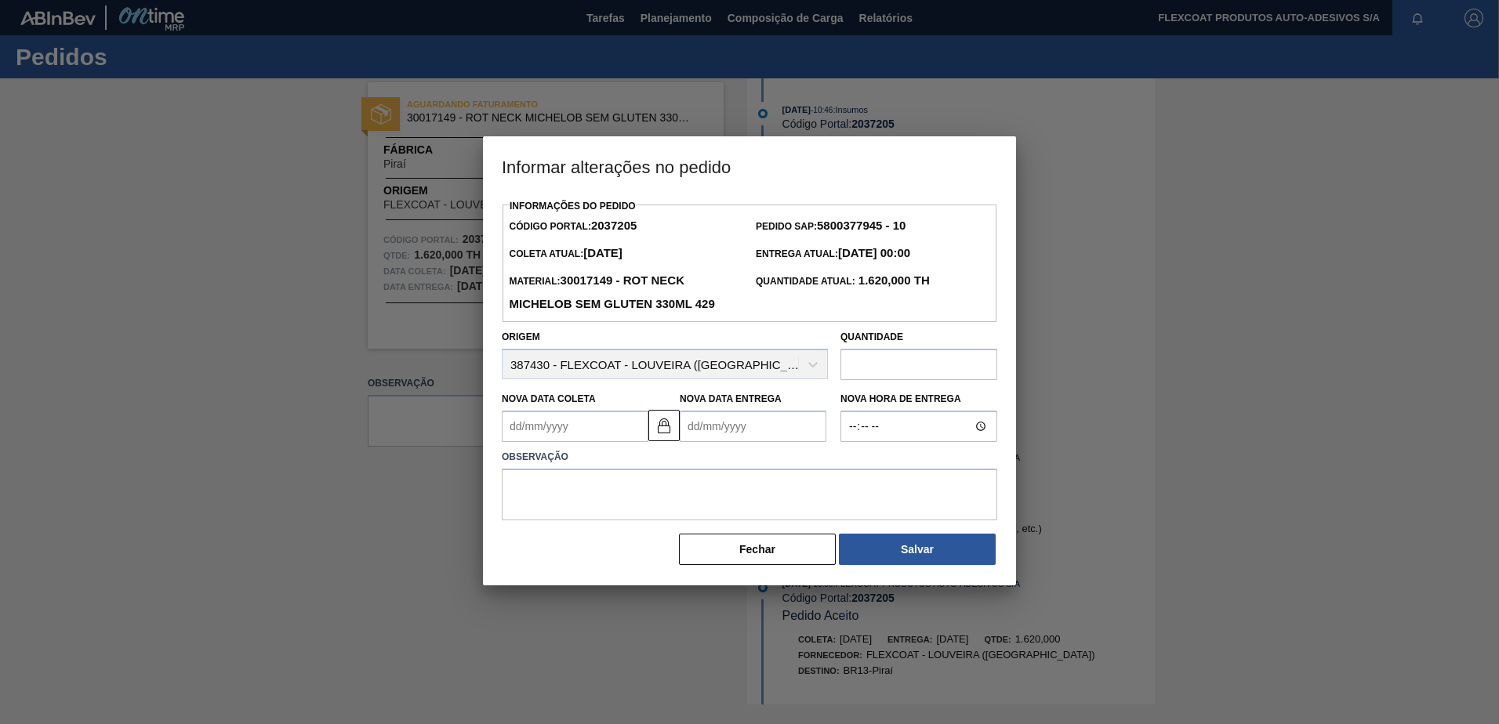
click at [879, 361] on input "text" at bounding box center [918, 364] width 157 height 31
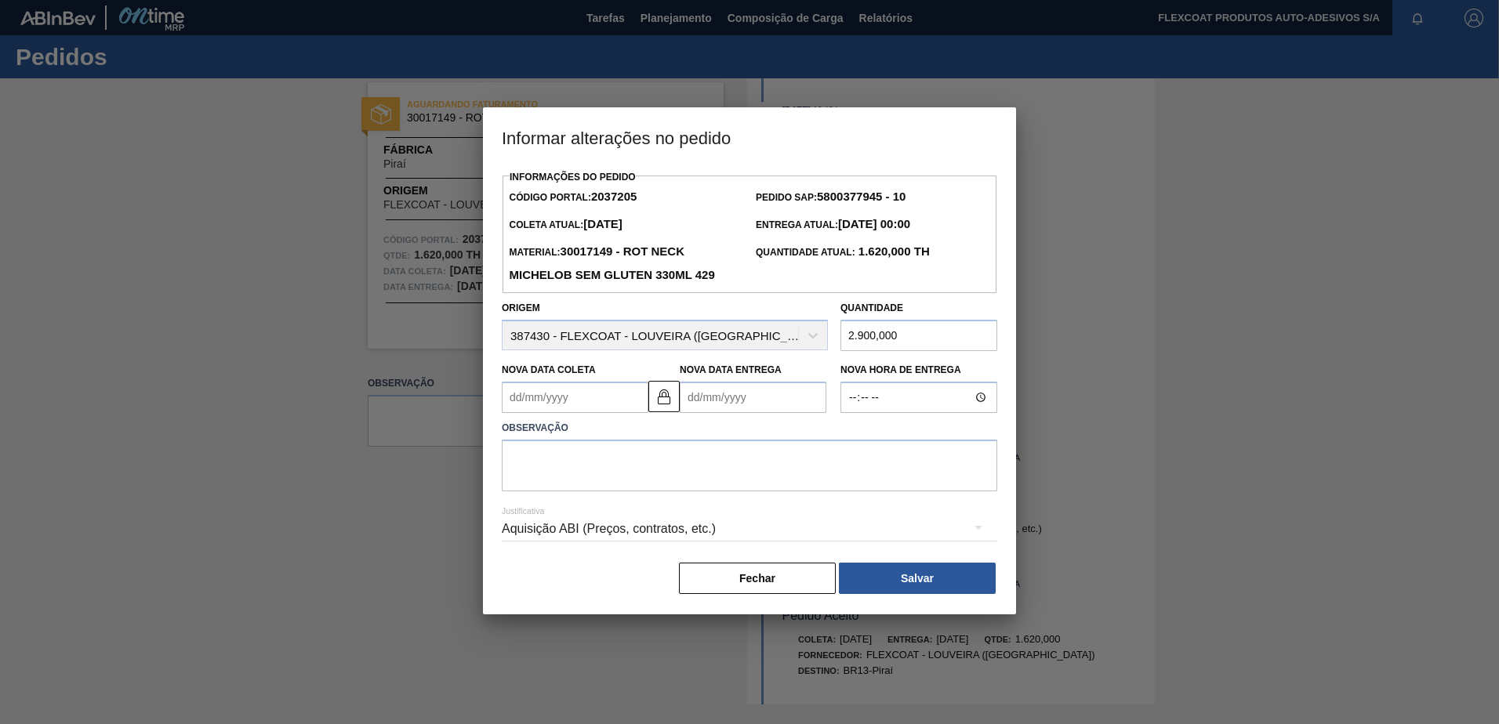
type input "2.900,000"
drag, startPoint x: 859, startPoint y: 436, endPoint x: 837, endPoint y: 449, distance: 25.7
click at [859, 437] on label "Observação" at bounding box center [749, 428] width 495 height 23
click at [645, 452] on textarea at bounding box center [749, 466] width 495 height 52
type textarea "ajustar a qtd para o MOQ."
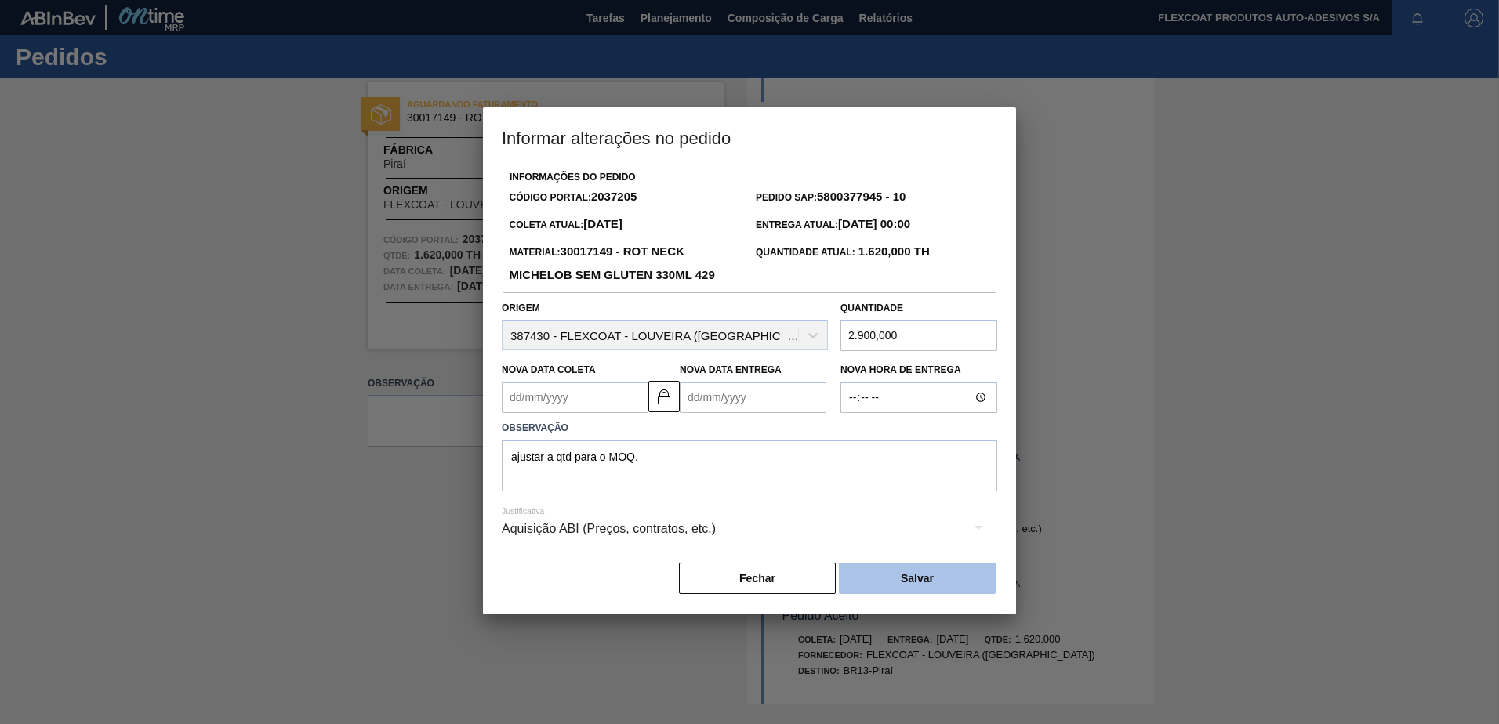
click at [948, 574] on button "Salvar" at bounding box center [917, 578] width 157 height 31
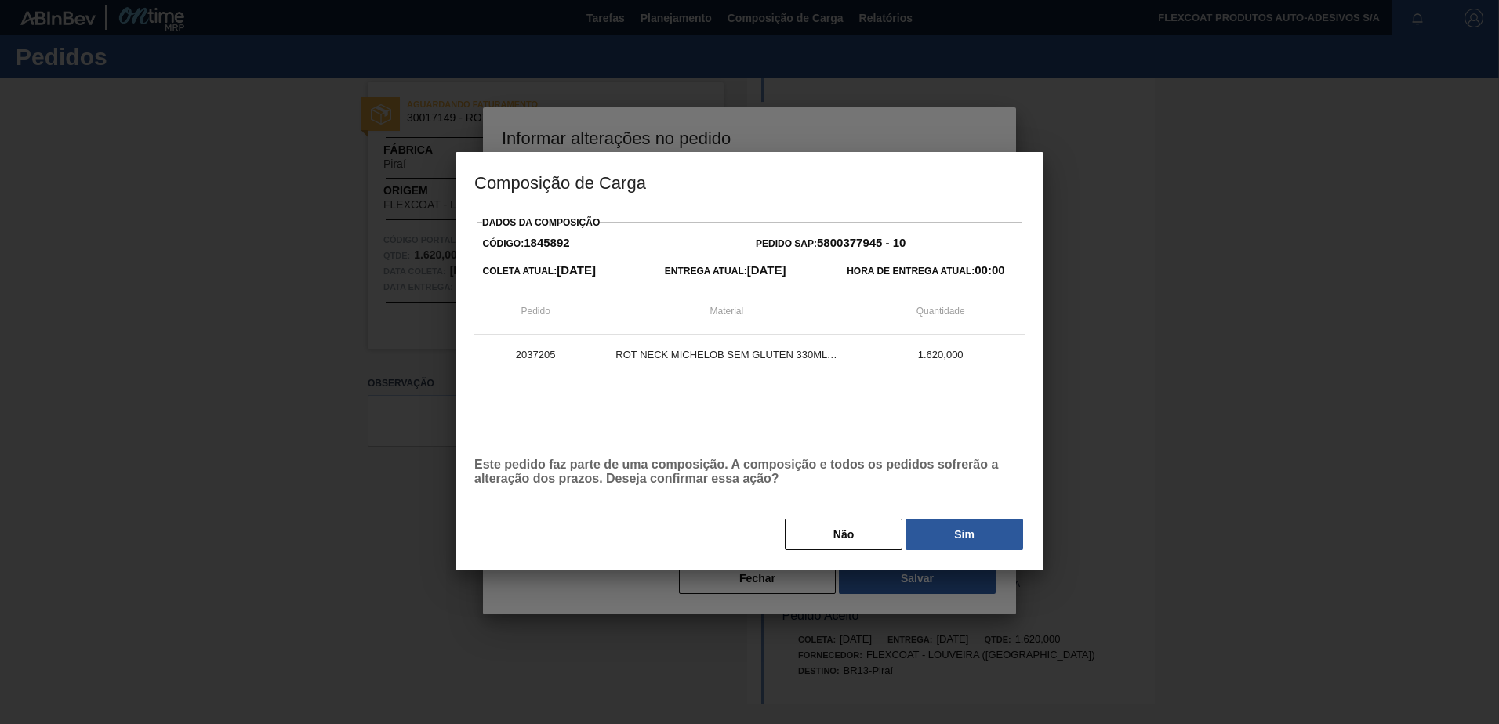
click at [976, 531] on button "Sim" at bounding box center [964, 534] width 118 height 31
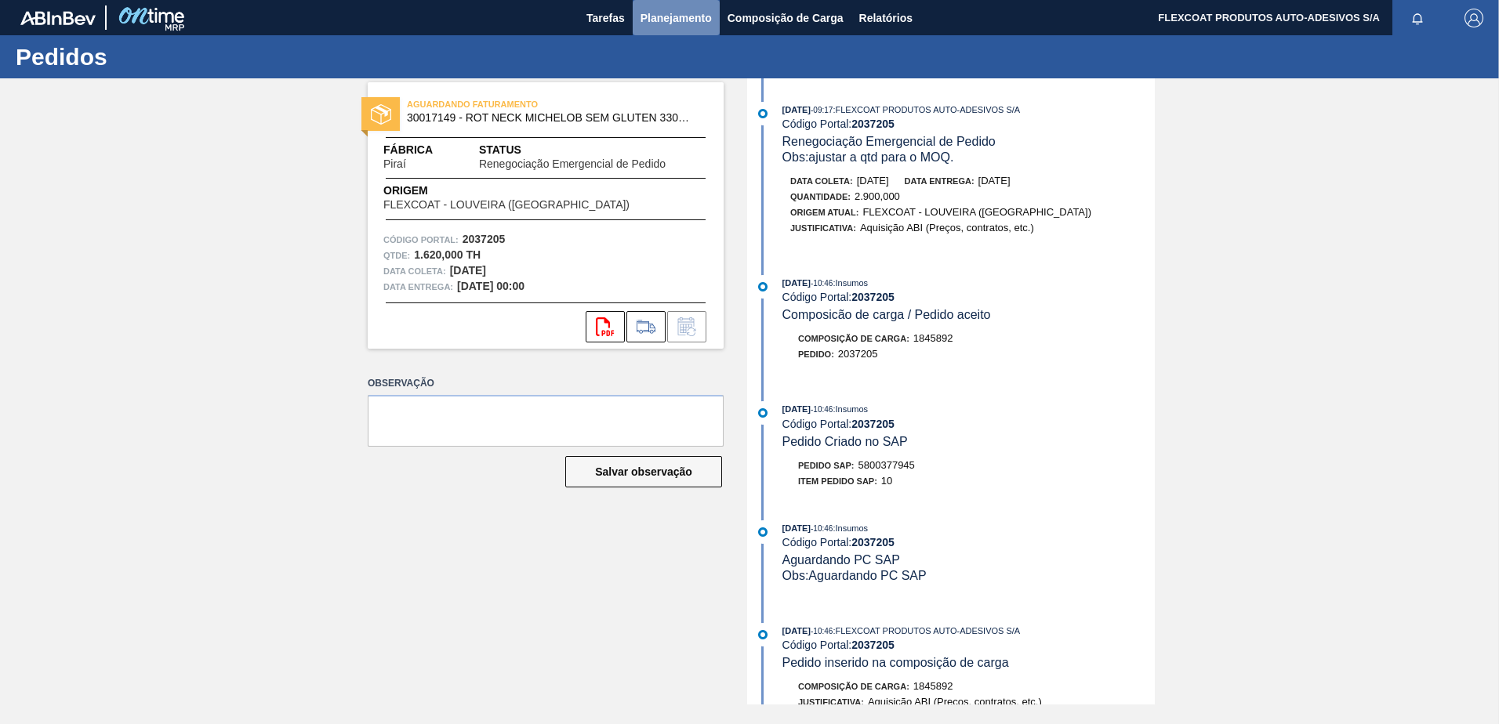
click at [680, 17] on span "Planejamento" at bounding box center [675, 18] width 71 height 19
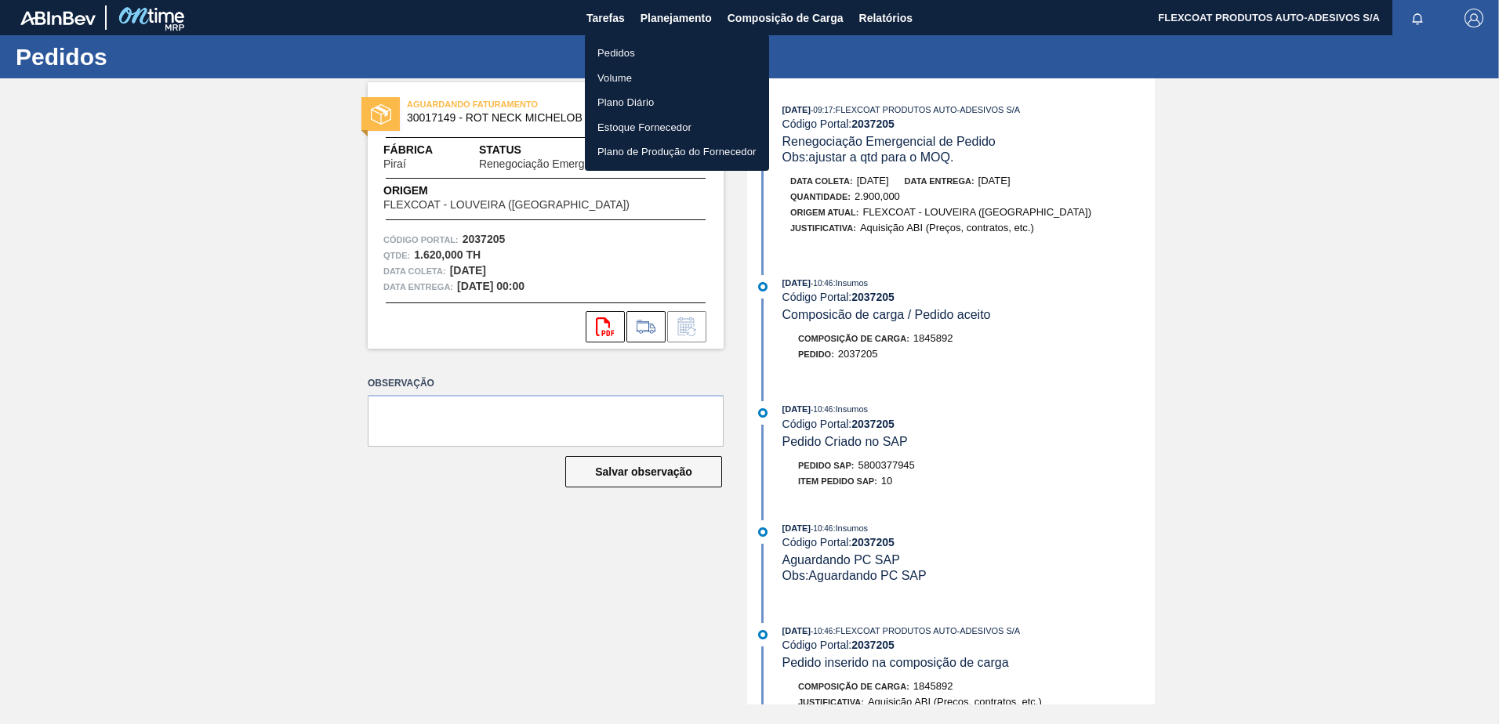
click at [615, 76] on li "Volume" at bounding box center [677, 78] width 184 height 25
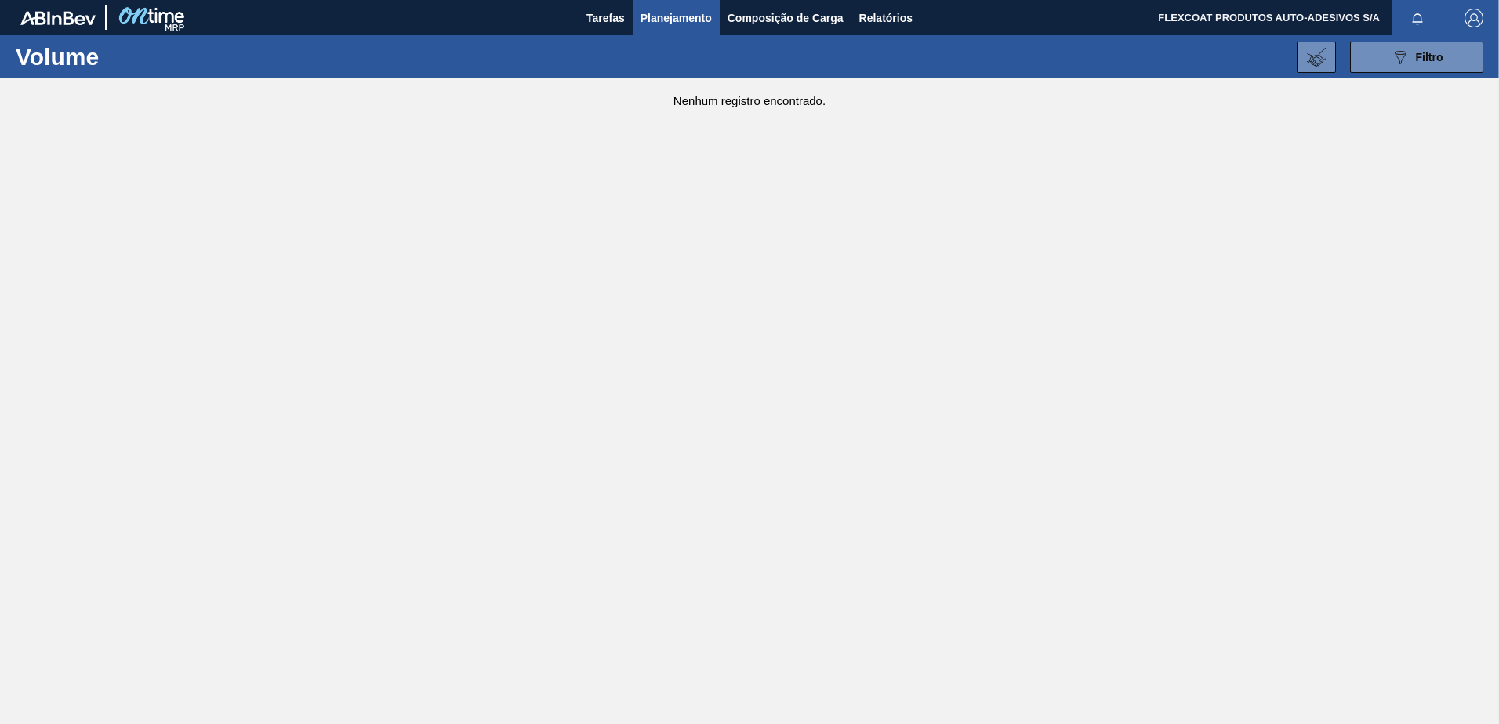
click at [674, 18] on span "Planejamento" at bounding box center [675, 18] width 71 height 19
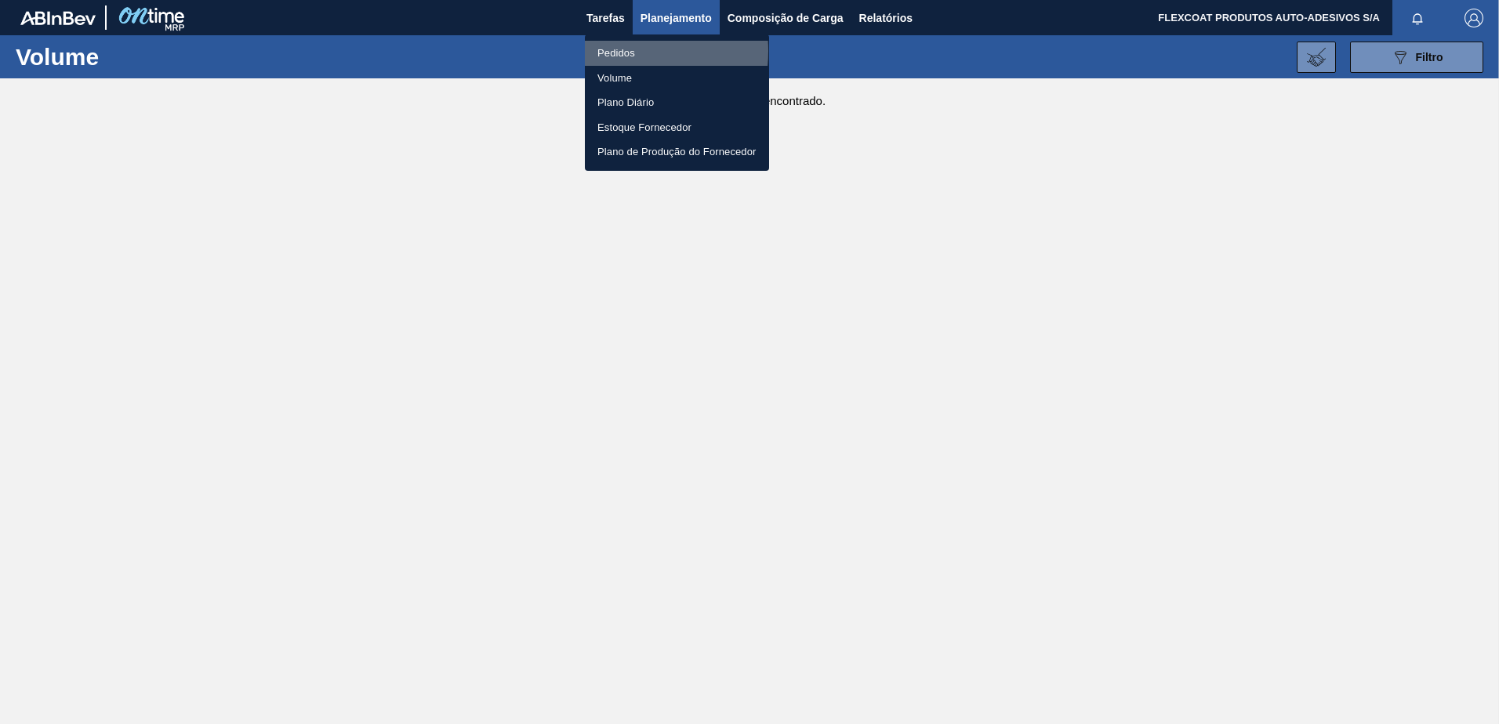
click at [614, 49] on li "Pedidos" at bounding box center [677, 53] width 184 height 25
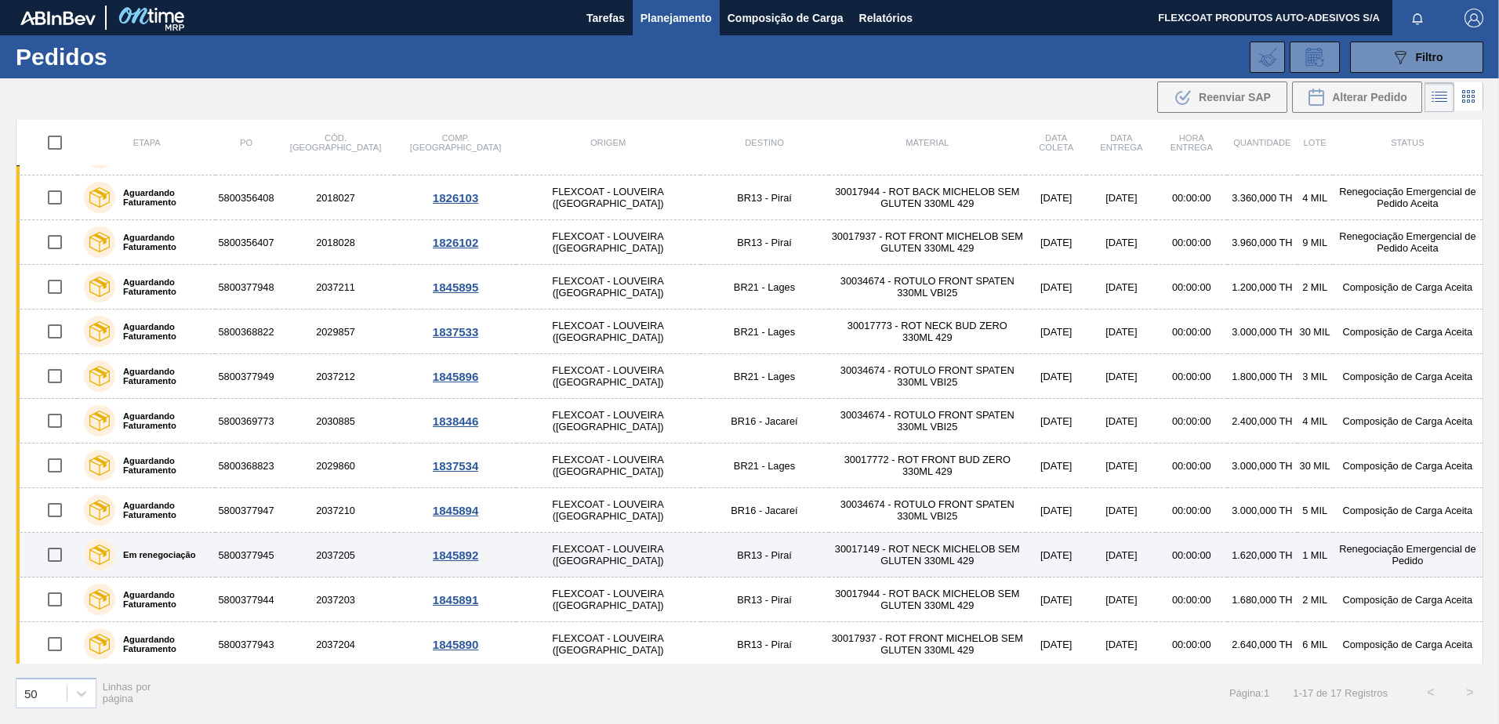
scroll to position [263, 0]
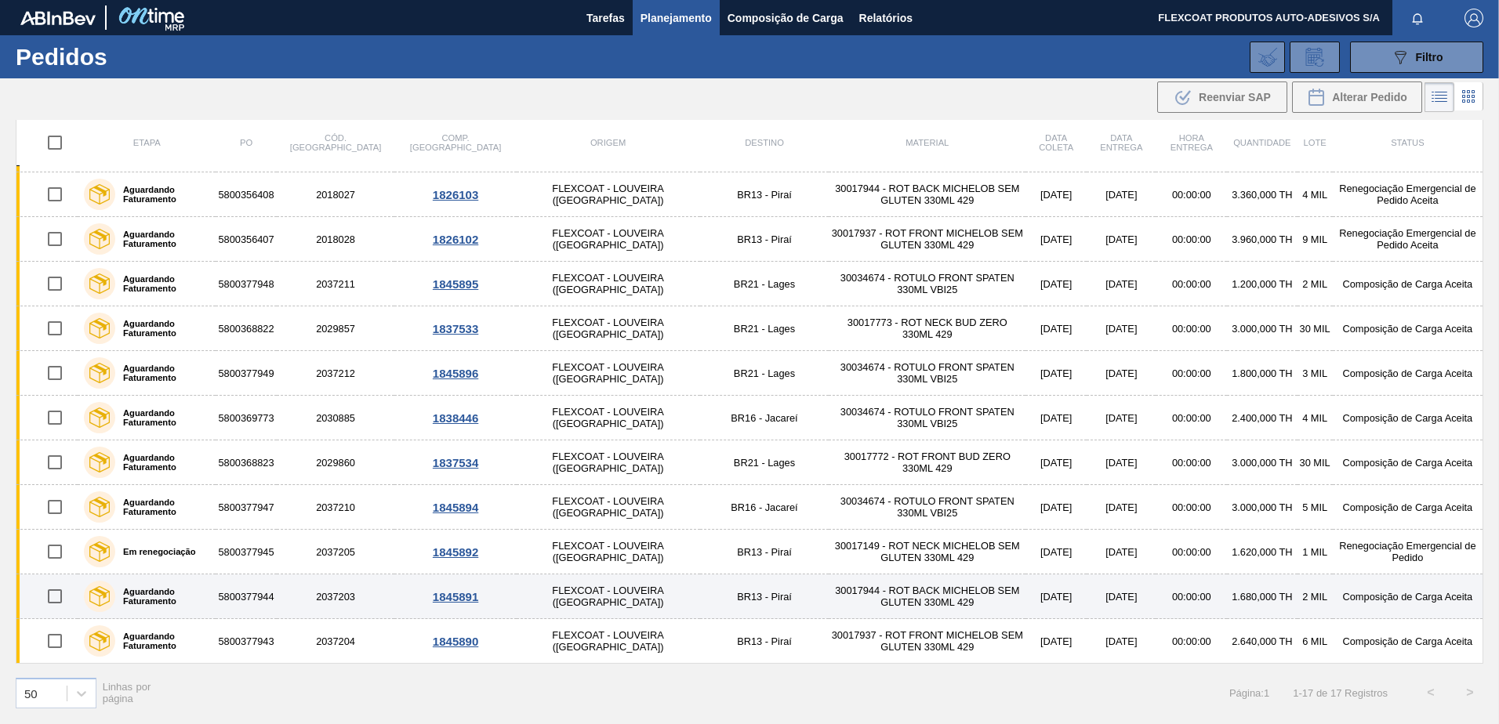
click at [271, 593] on td "5800377944" at bounding box center [246, 596] width 60 height 45
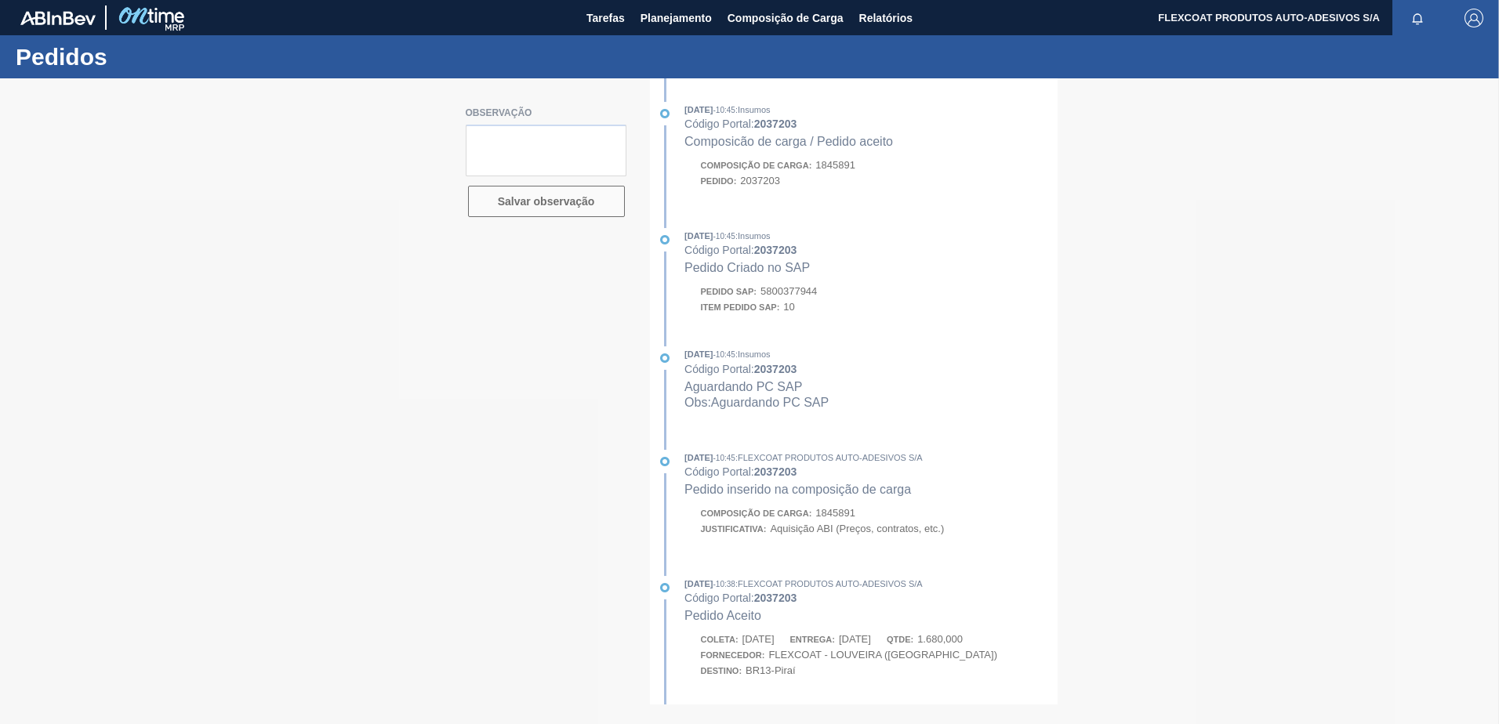
type textarea "Quantidade abaixo do MOQ - por favor ajustar para 2.900."
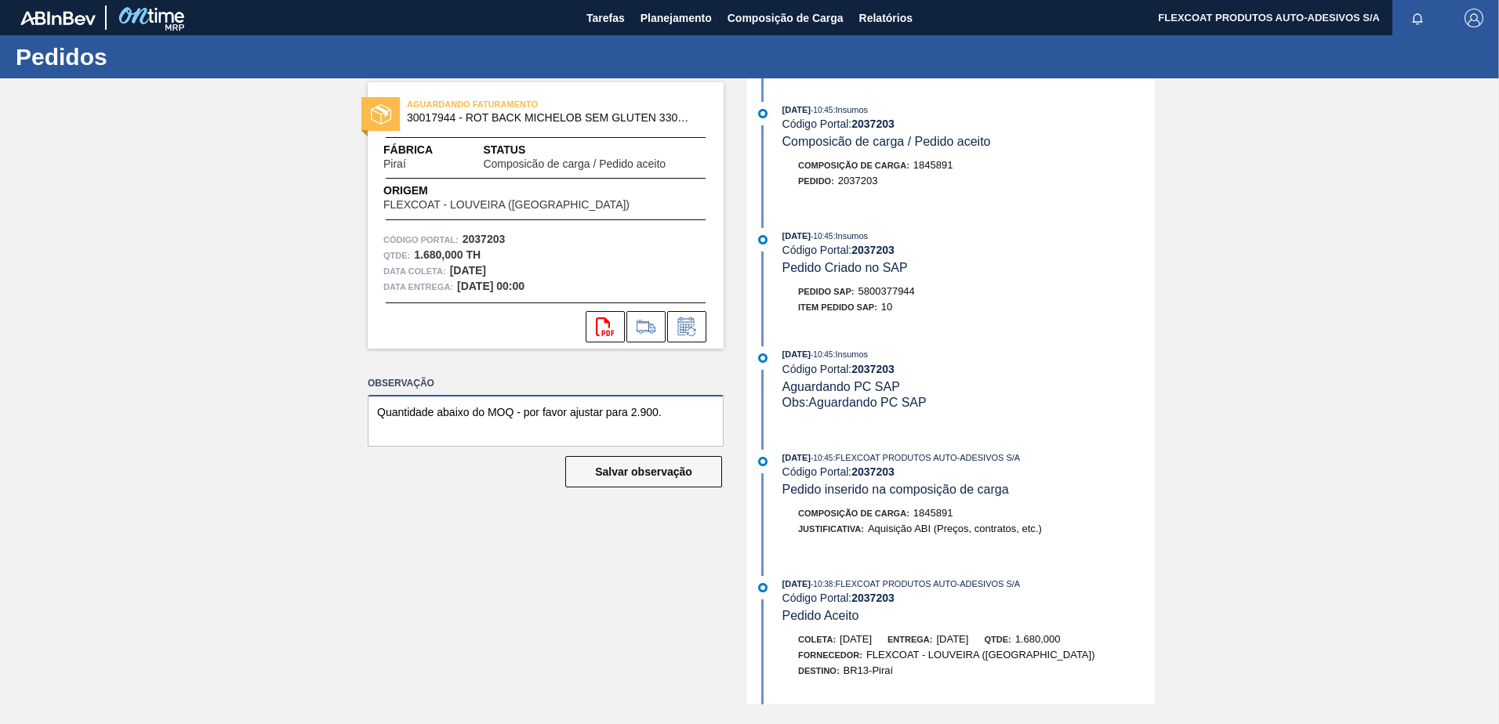
drag, startPoint x: 658, startPoint y: 411, endPoint x: 253, endPoint y: 403, distance: 405.3
click at [253, 403] on div "AGUARDANDO FATURAMENTO 30017944 - ROT BACK MICHELOB SEM GLUTEN 330ML 429 Fábric…" at bounding box center [749, 391] width 1499 height 626
click at [692, 326] on icon at bounding box center [686, 326] width 25 height 19
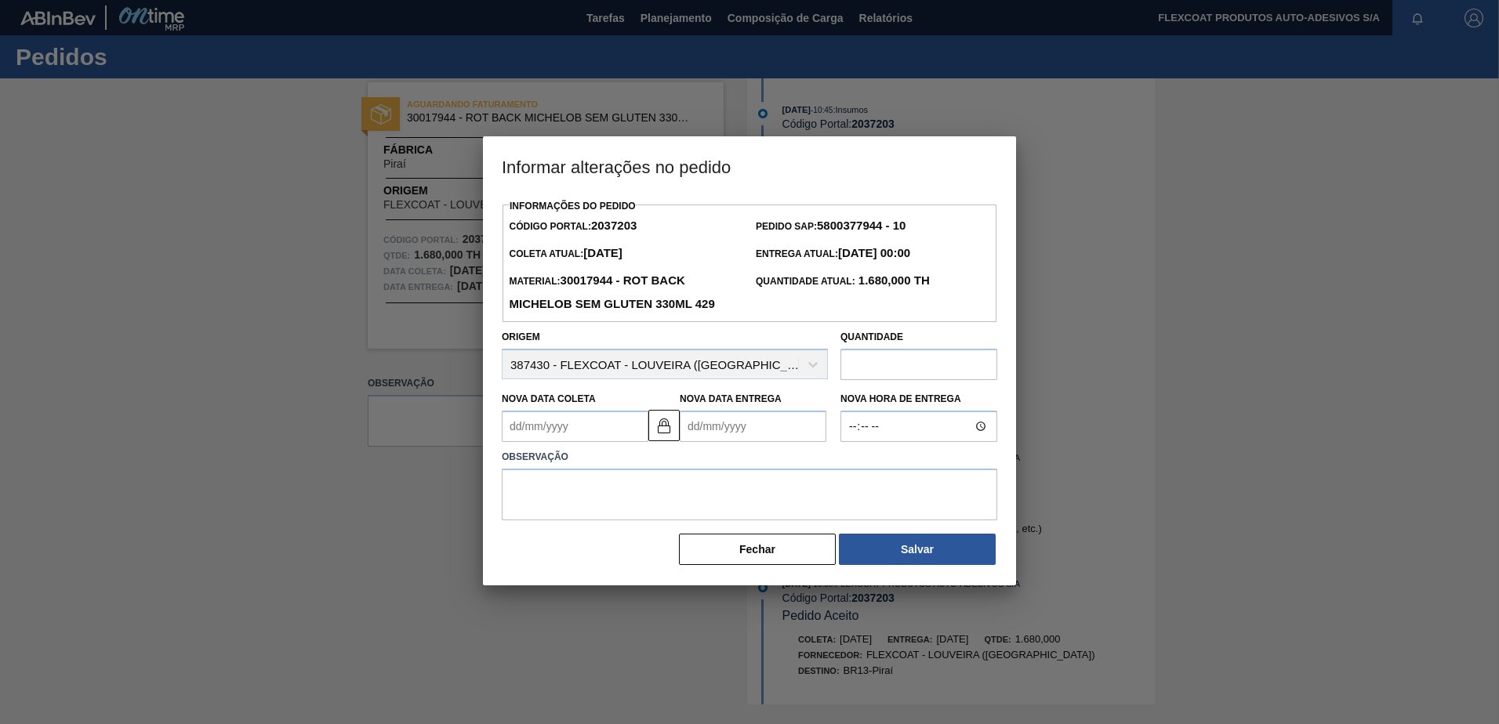
click at [864, 372] on input "text" at bounding box center [918, 364] width 157 height 31
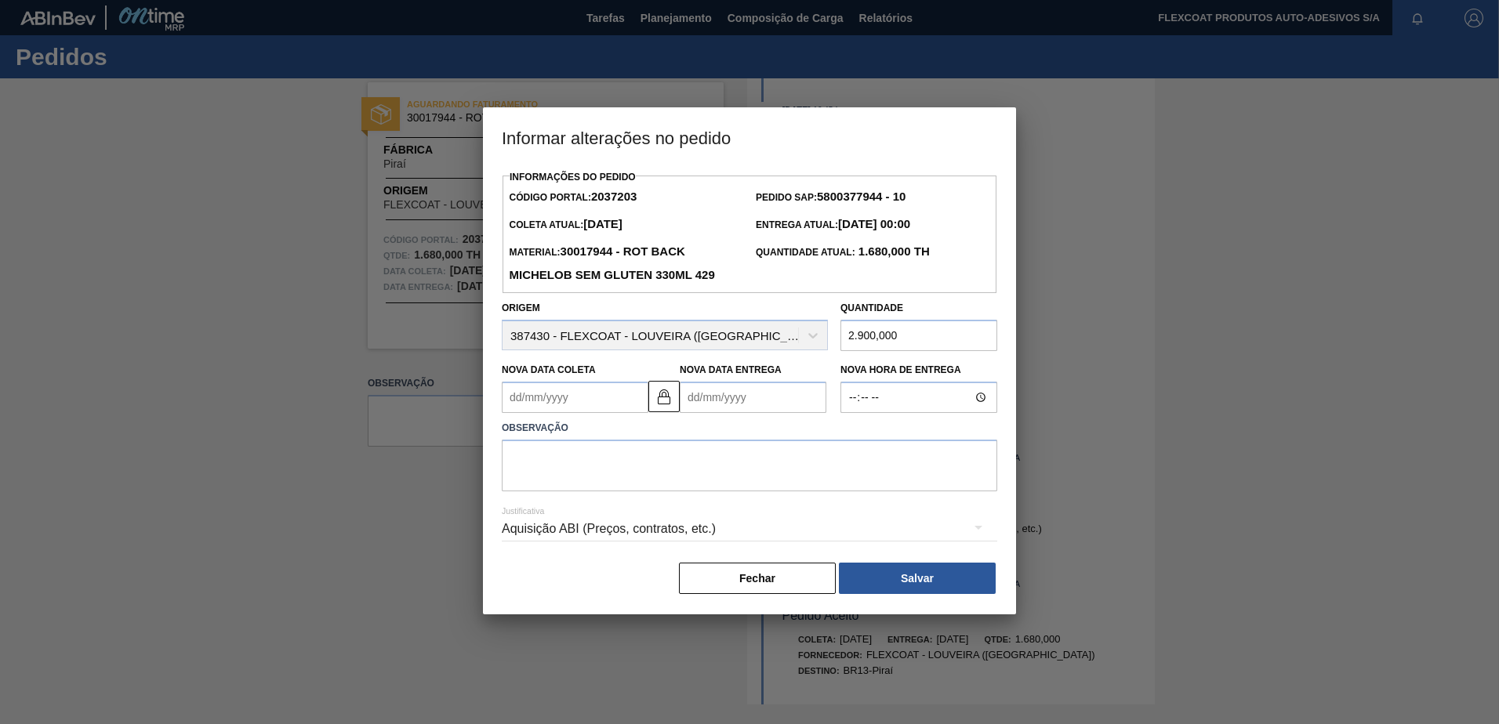
type input "2.900,000"
click at [774, 484] on textarea at bounding box center [749, 466] width 495 height 52
type textarea "ajustar a qtd do MOQ para 2.900,000"
click at [902, 579] on button "Salvar" at bounding box center [917, 578] width 157 height 31
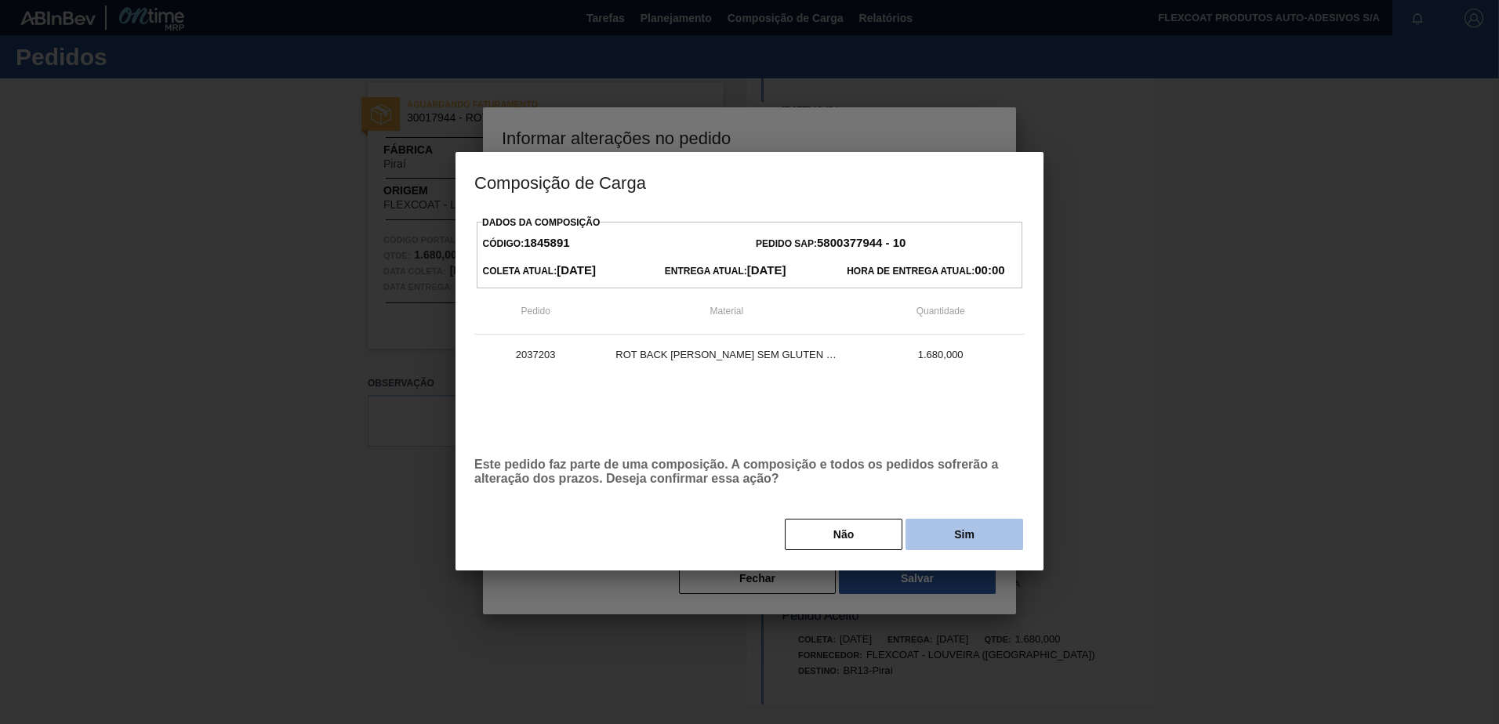
click at [927, 537] on button "Sim" at bounding box center [964, 534] width 118 height 31
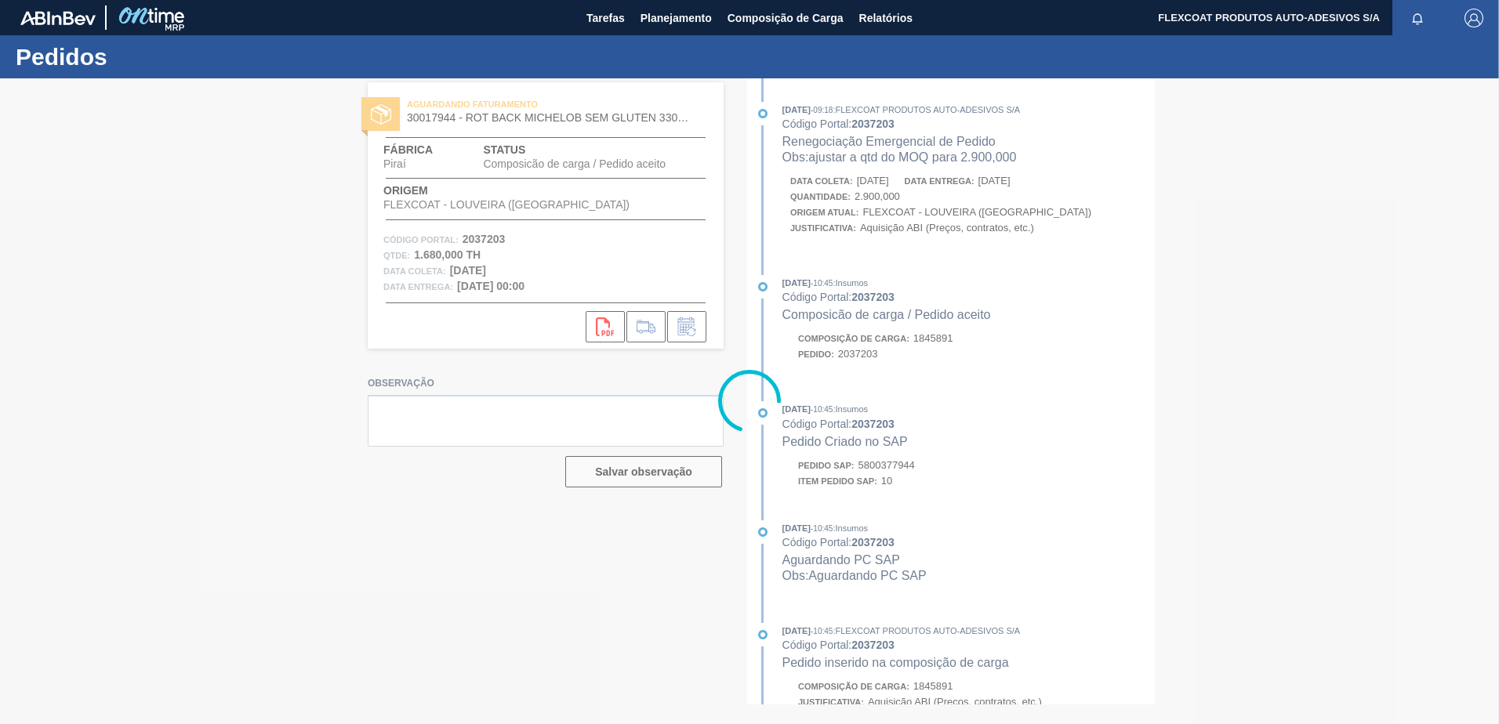
type textarea "Quantidade abaixo do MOQ - por favor ajustar para 2.900."
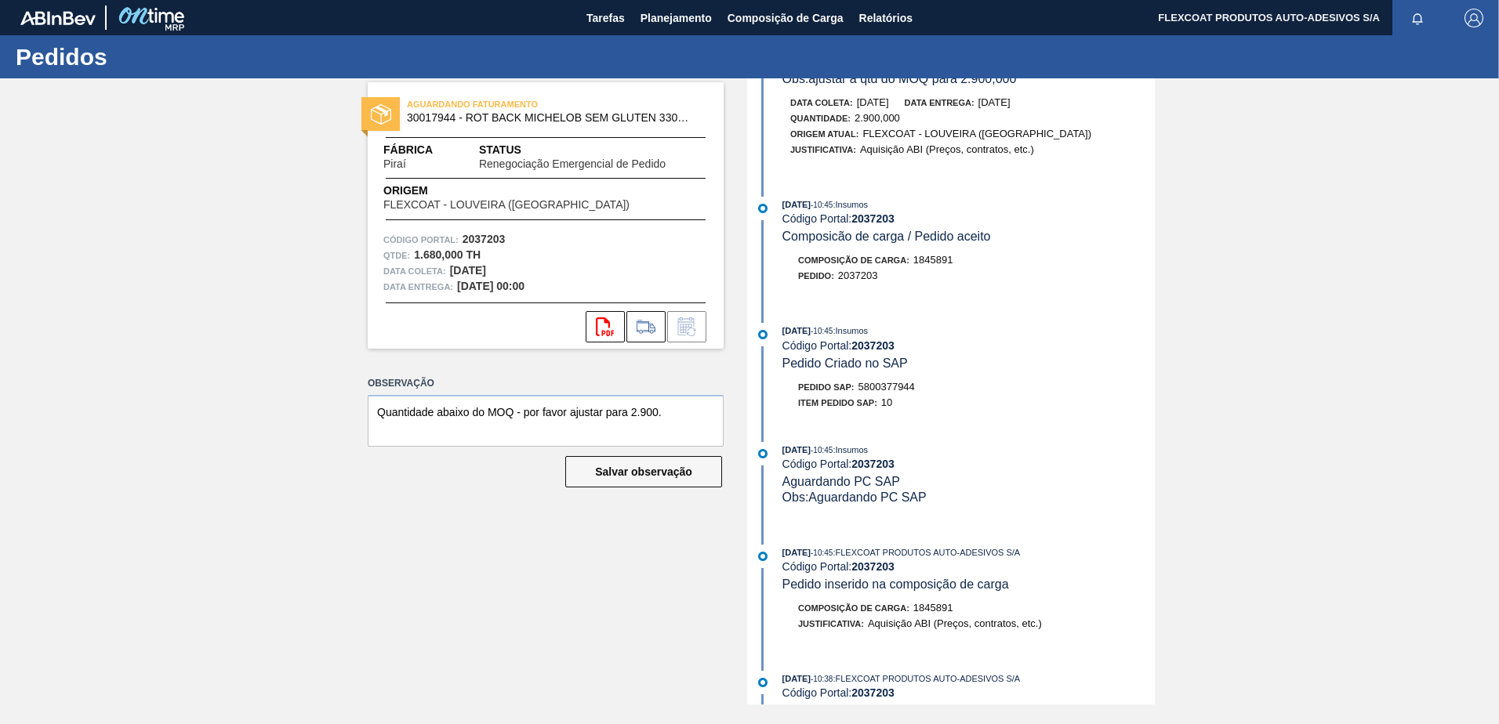
click at [1025, 353] on div "[DATE] 10:45 : Insumos Código Portal: 2037203 Pedido Criado no SAP" at bounding box center [968, 347] width 372 height 48
